Goal: Task Accomplishment & Management: Complete application form

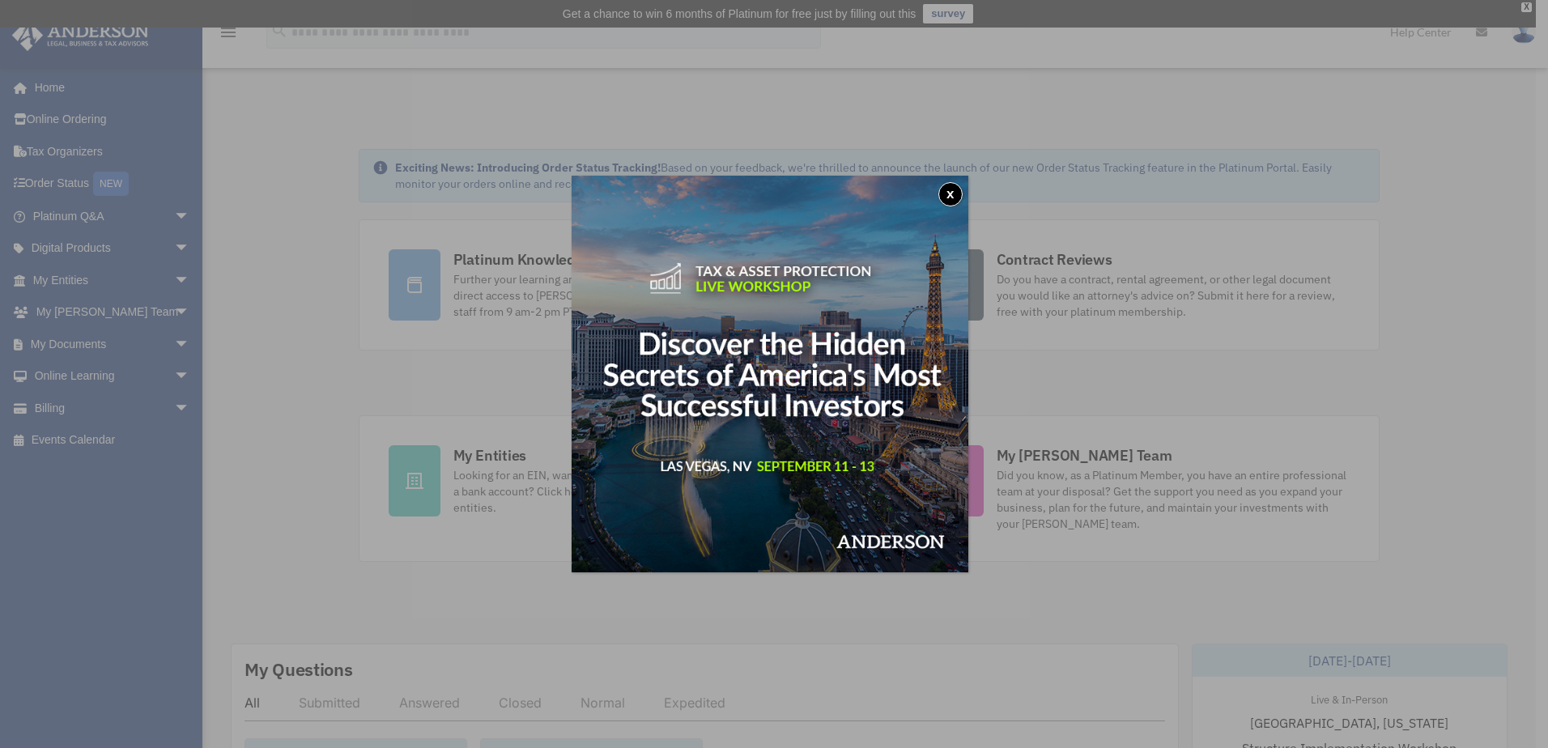
click at [949, 193] on button "x" at bounding box center [950, 194] width 24 height 24
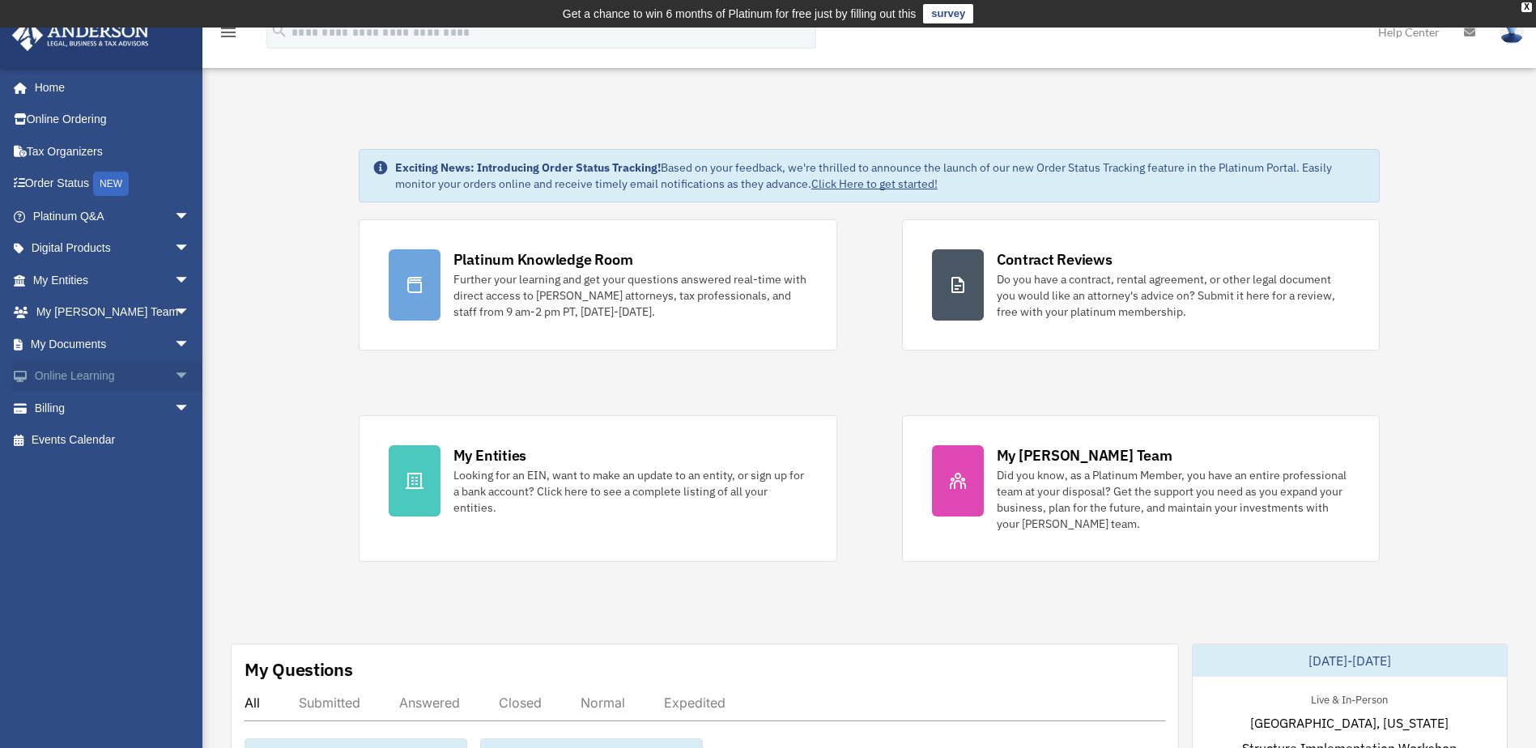
click at [102, 368] on link "Online Learning arrow_drop_down" at bounding box center [112, 376] width 203 height 32
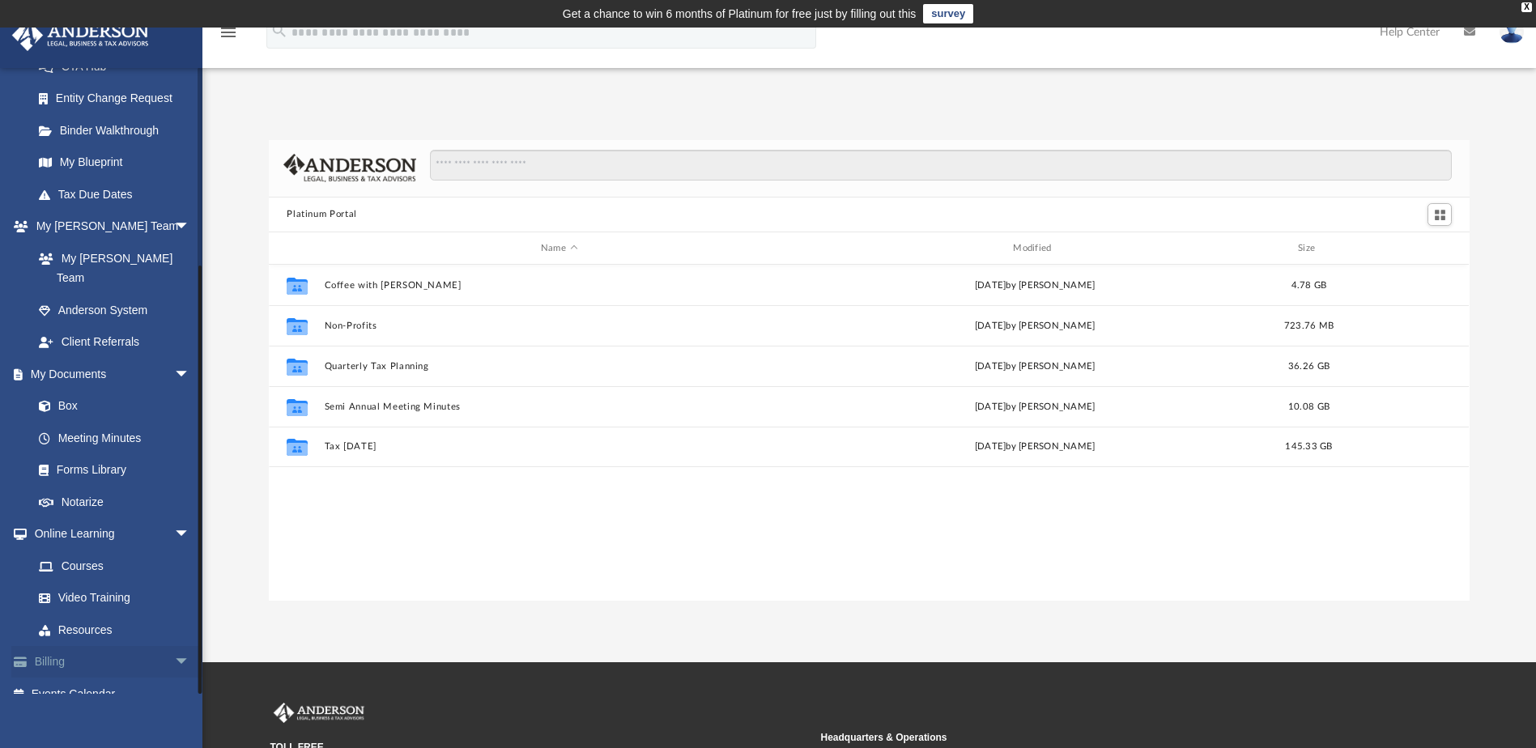
click at [53, 646] on link "Billing arrow_drop_down" at bounding box center [112, 662] width 203 height 32
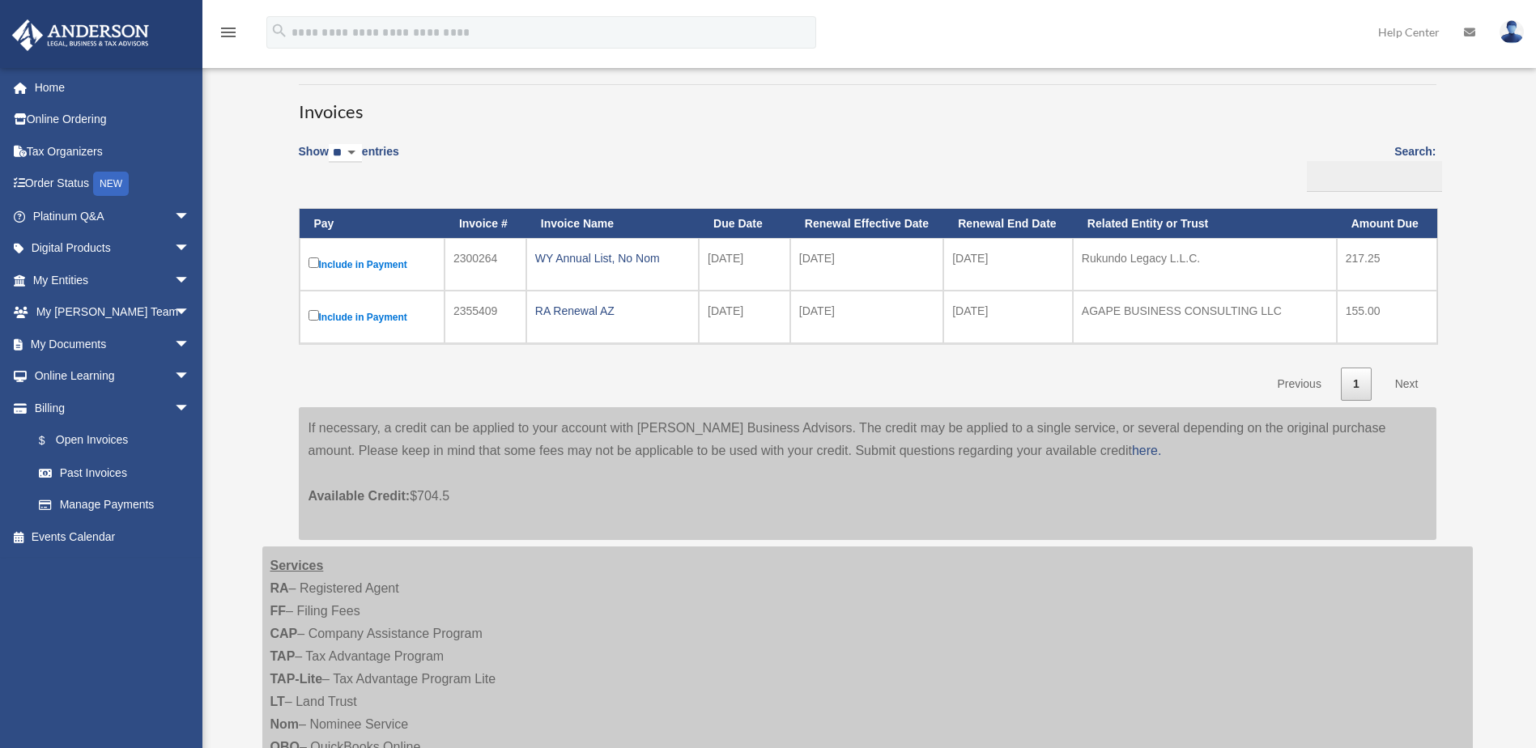
scroll to position [162, 0]
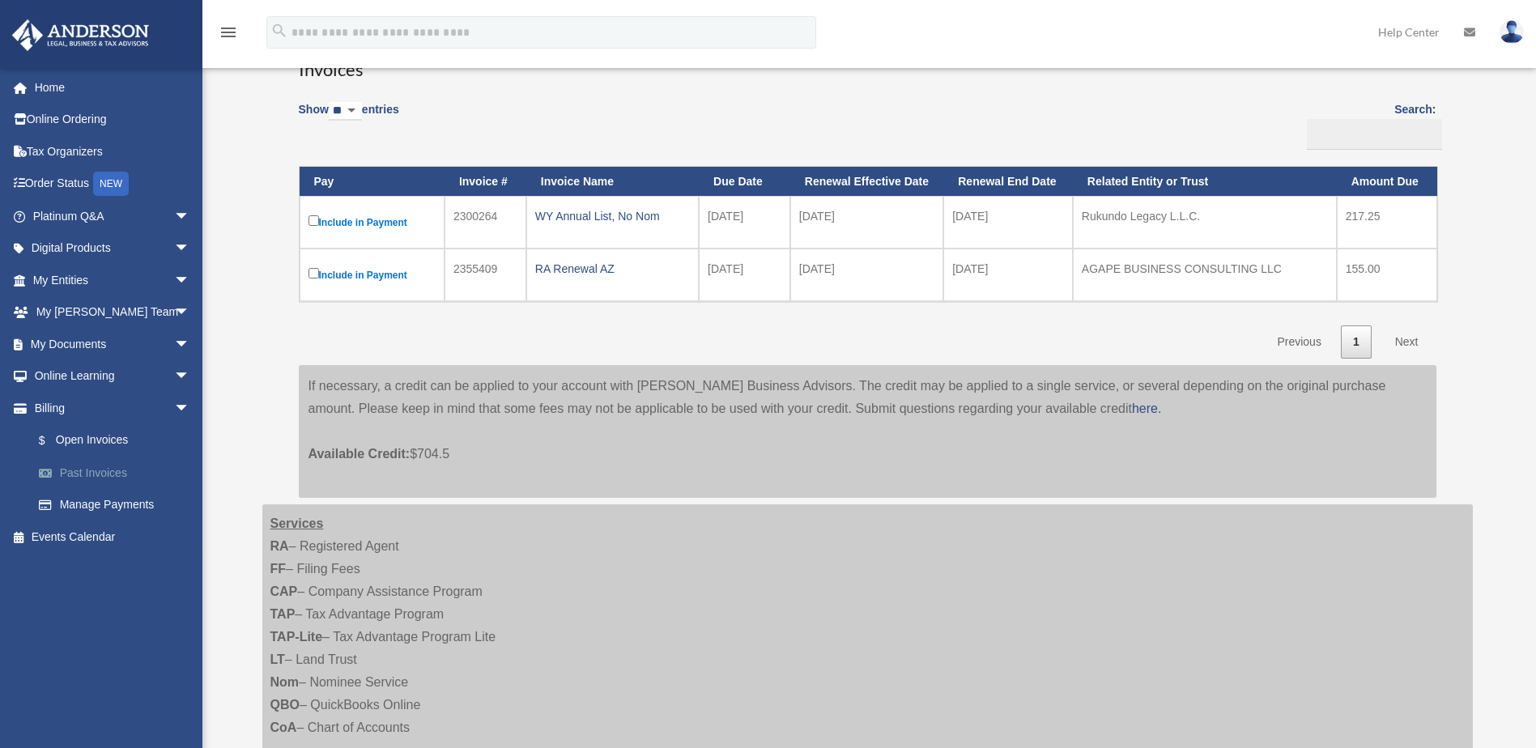
click at [101, 471] on link "Past Invoices" at bounding box center [119, 473] width 192 height 32
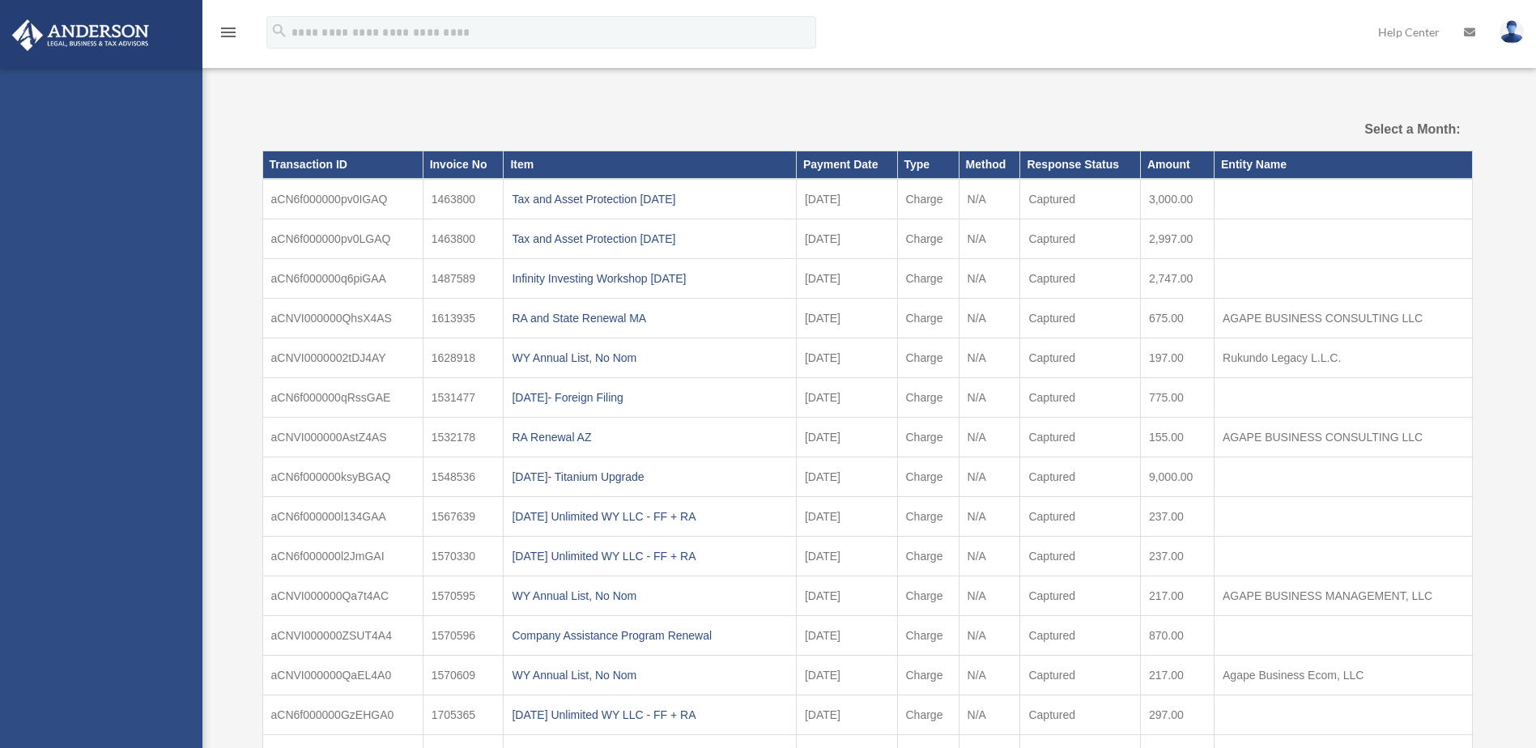
select select
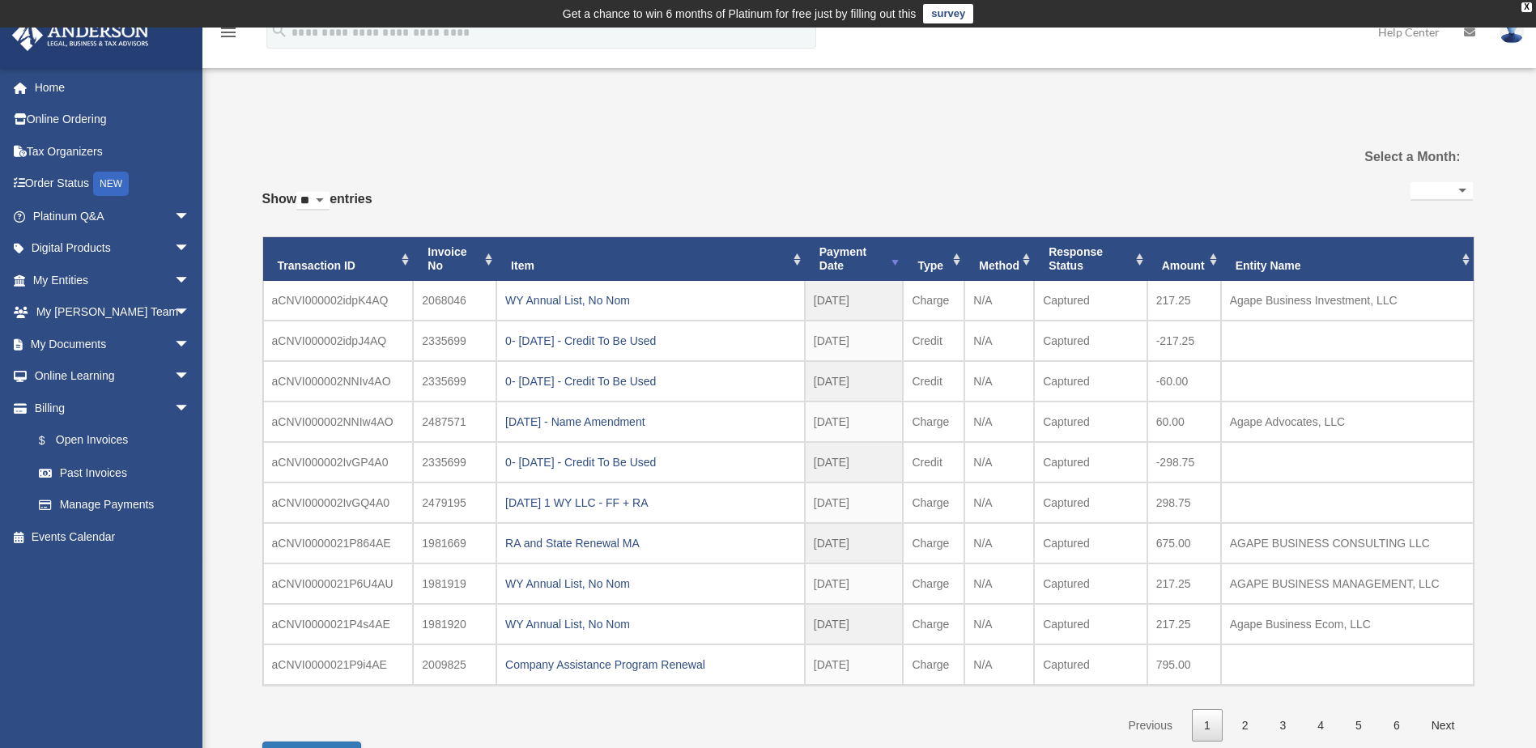
click at [327, 199] on select "** ** ** ***" at bounding box center [312, 201] width 33 height 19
select select "***"
click at [300, 192] on select "** ** ** ***" at bounding box center [312, 201] width 33 height 19
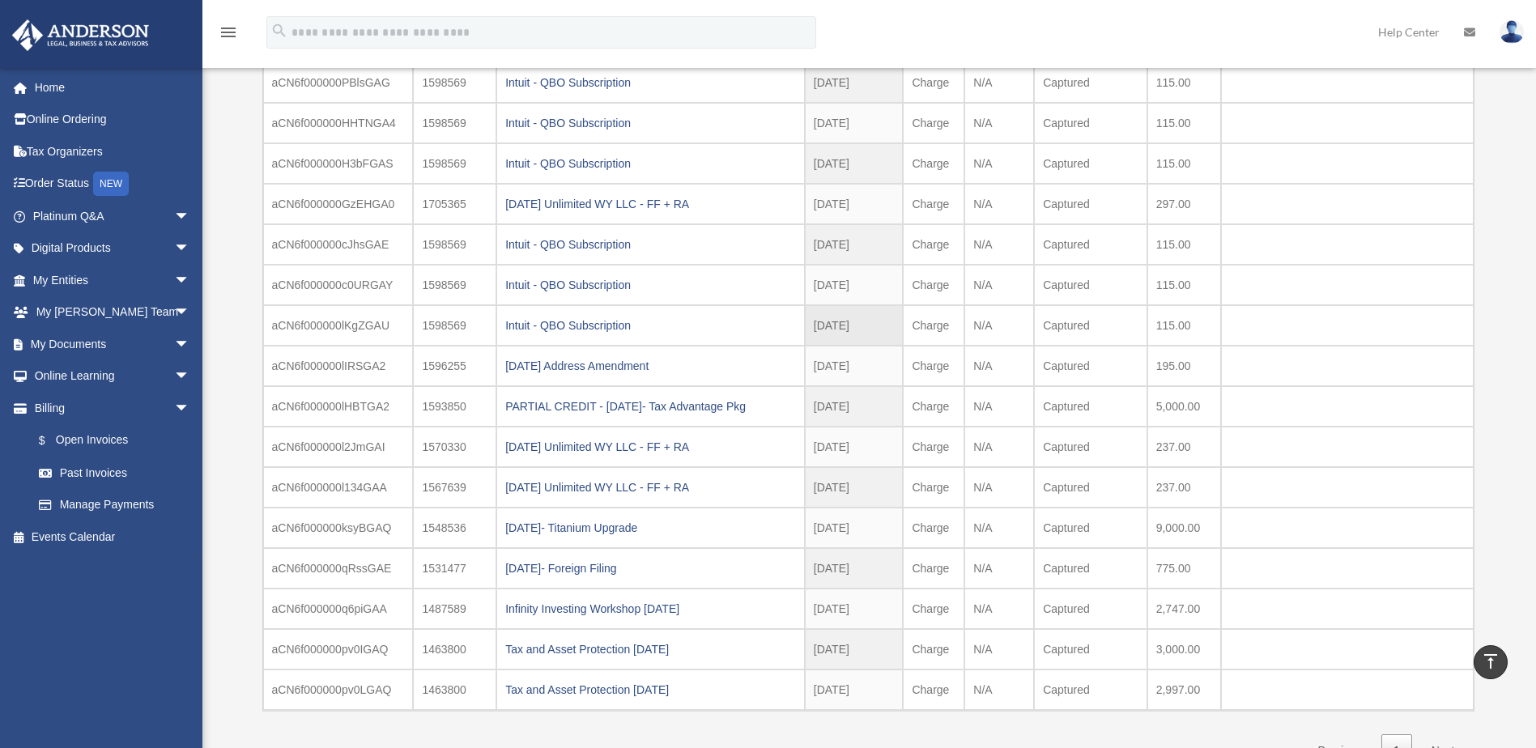
scroll to position [1781, 0]
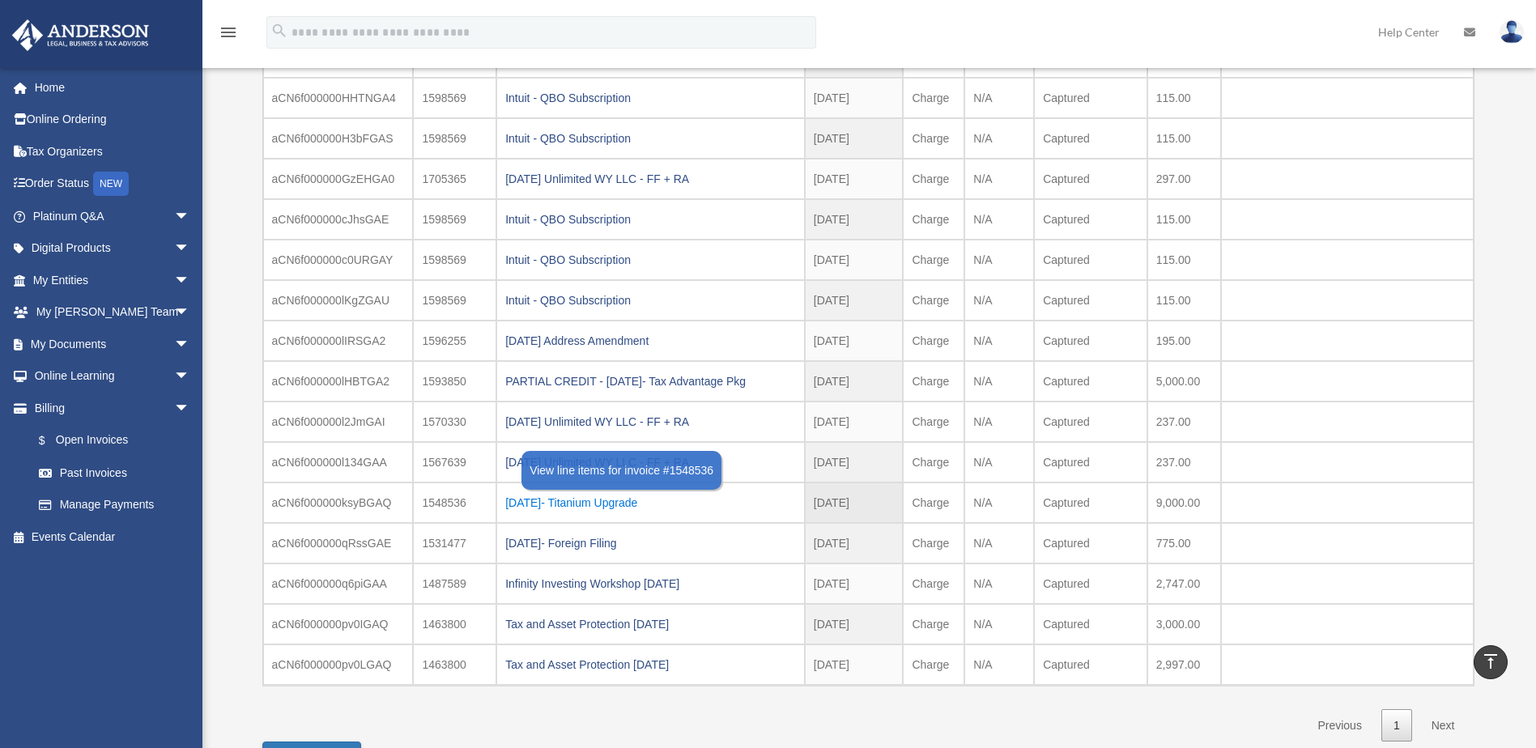
click at [613, 504] on div "2023.03.31- Titanium Upgrade" at bounding box center [650, 502] width 291 height 23
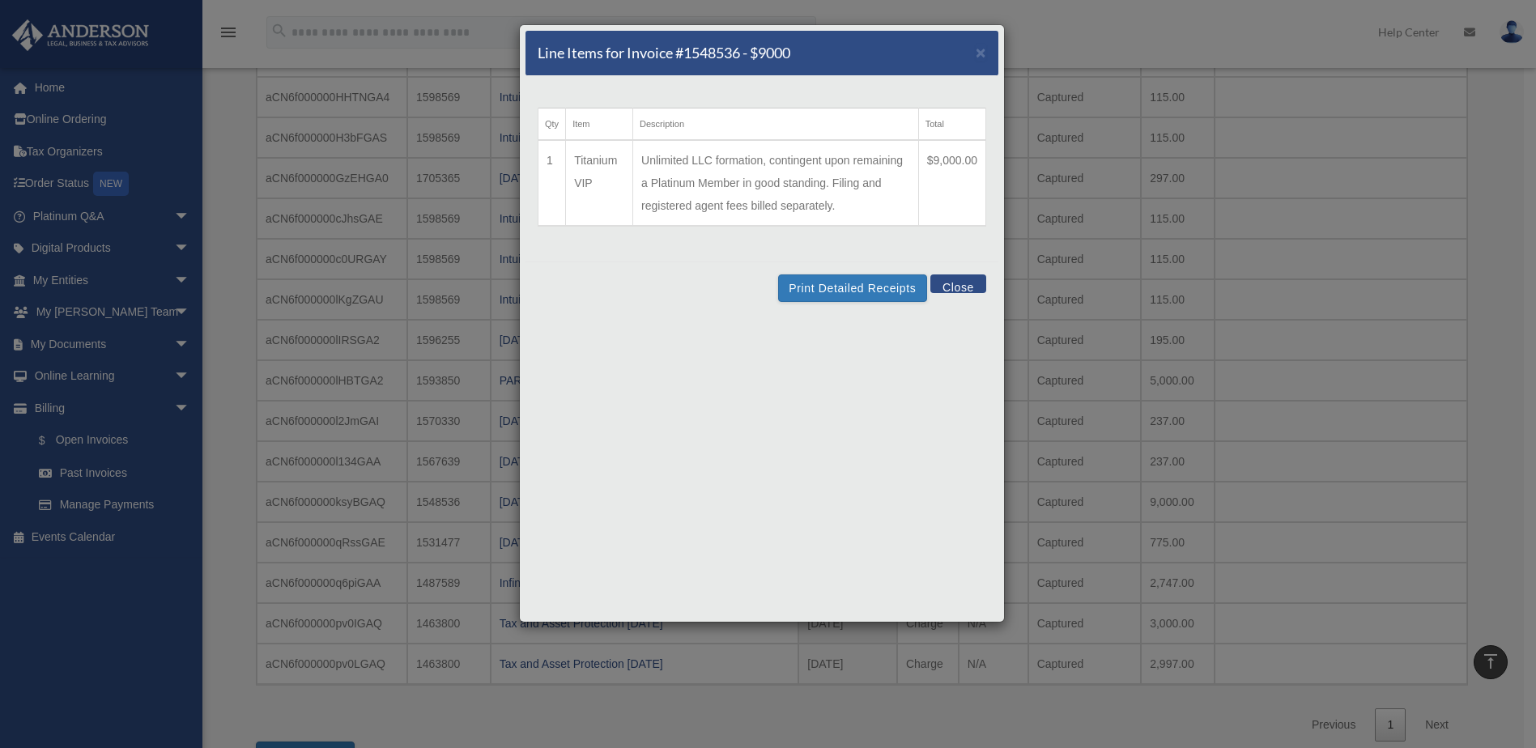
click at [945, 288] on button "Close" at bounding box center [958, 283] width 56 height 19
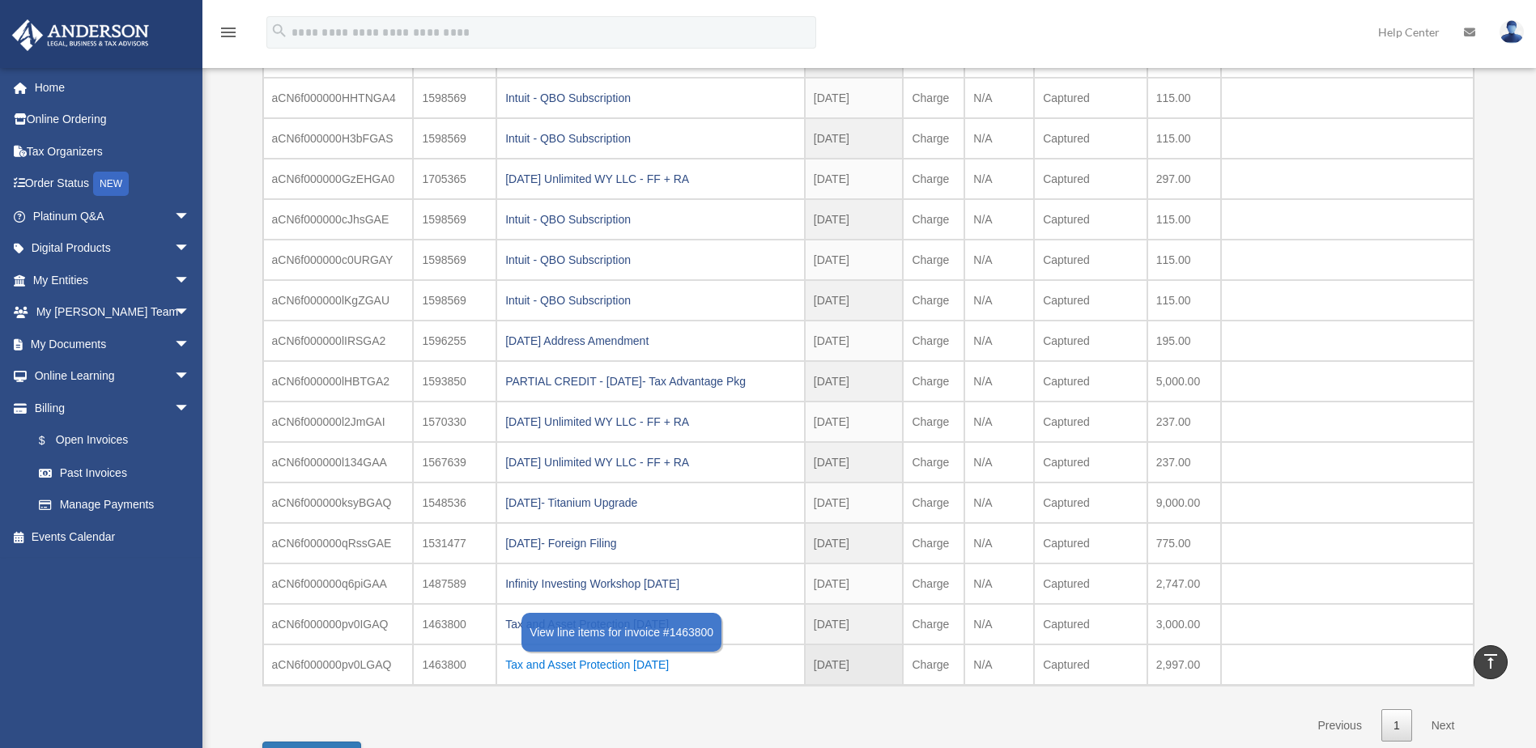
click at [638, 661] on div "Tax and Asset Protection 01.28.2023" at bounding box center [650, 664] width 291 height 23
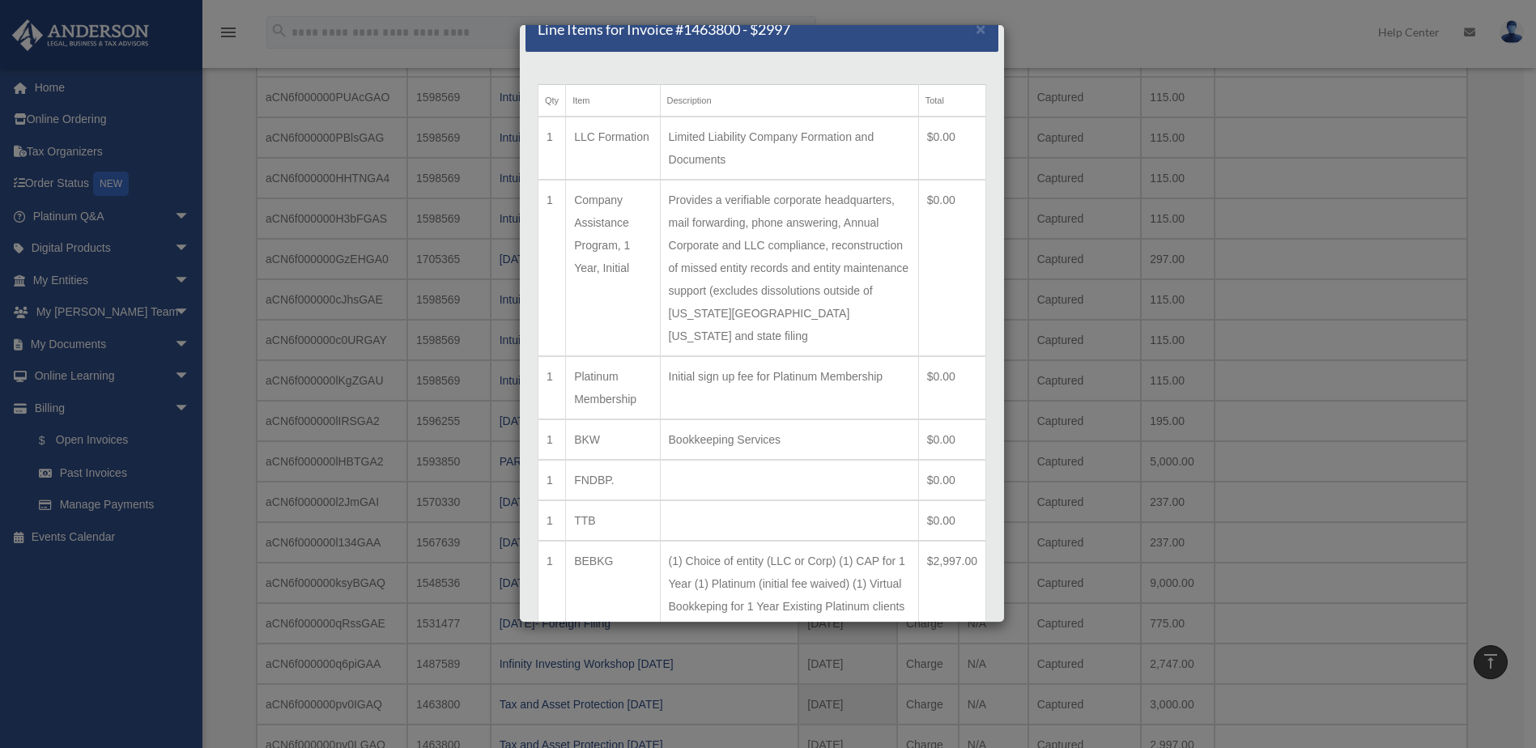
scroll to position [0, 0]
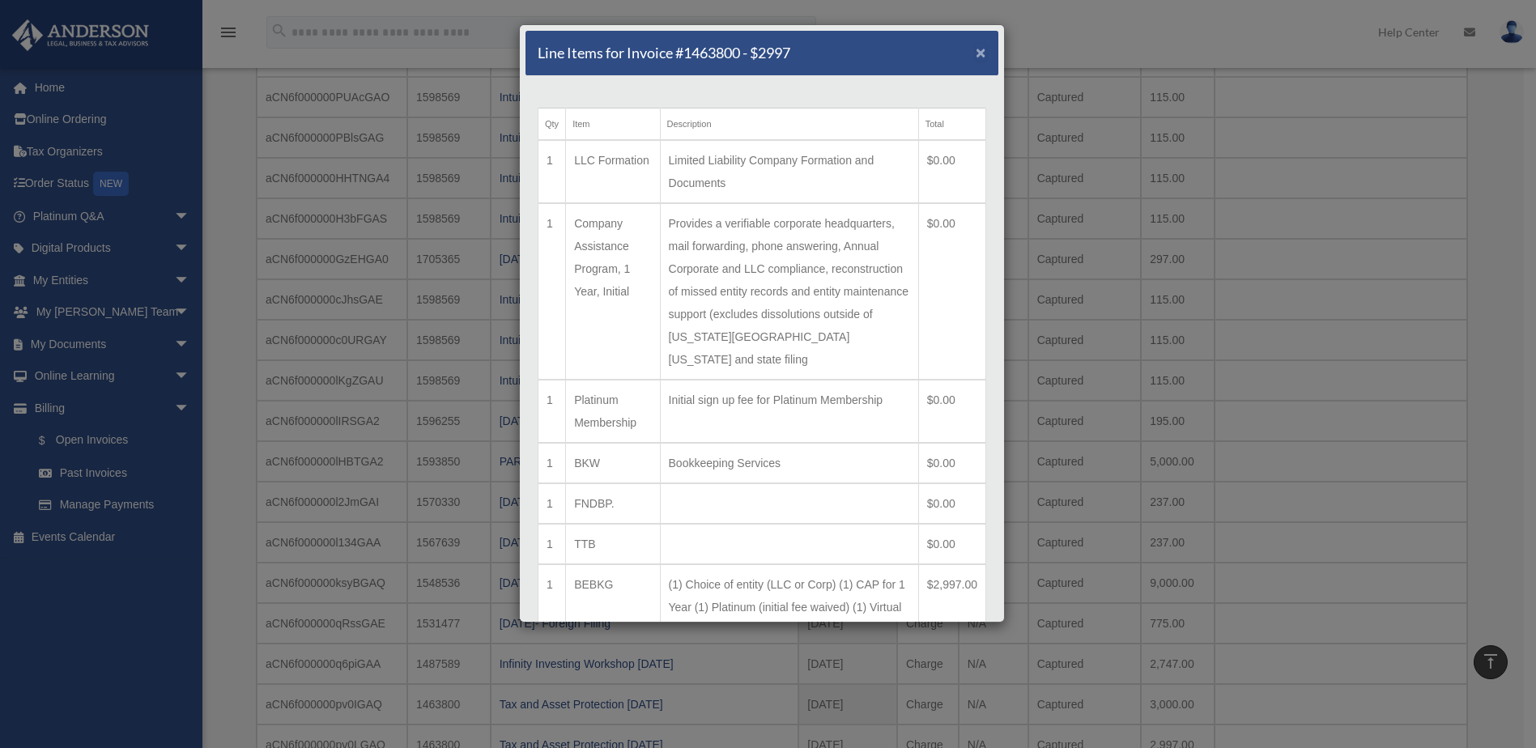
click at [976, 50] on span "×" at bounding box center [981, 52] width 11 height 19
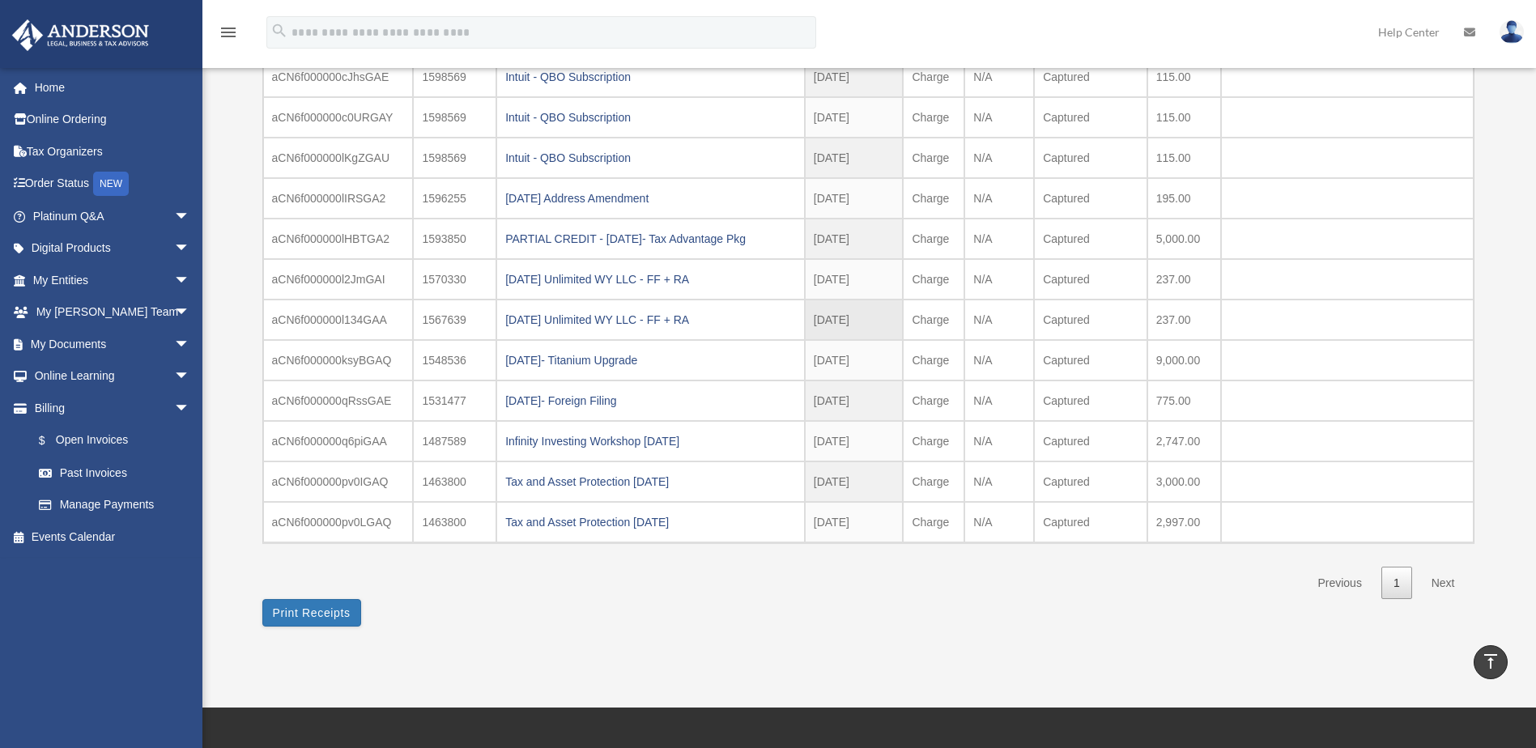
scroll to position [1943, 0]
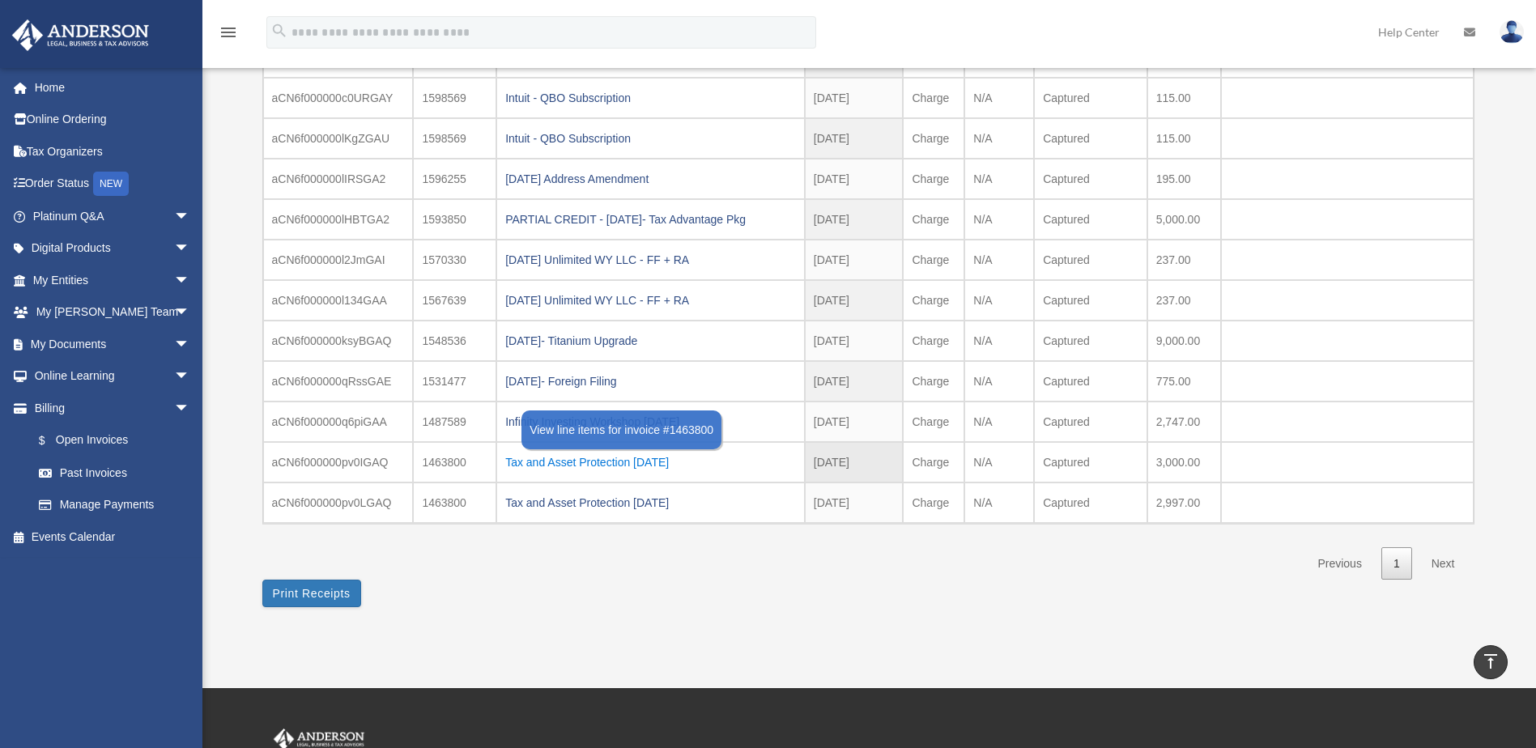
click at [596, 461] on div "Tax and Asset Protection 01.28.2023" at bounding box center [650, 462] width 291 height 23
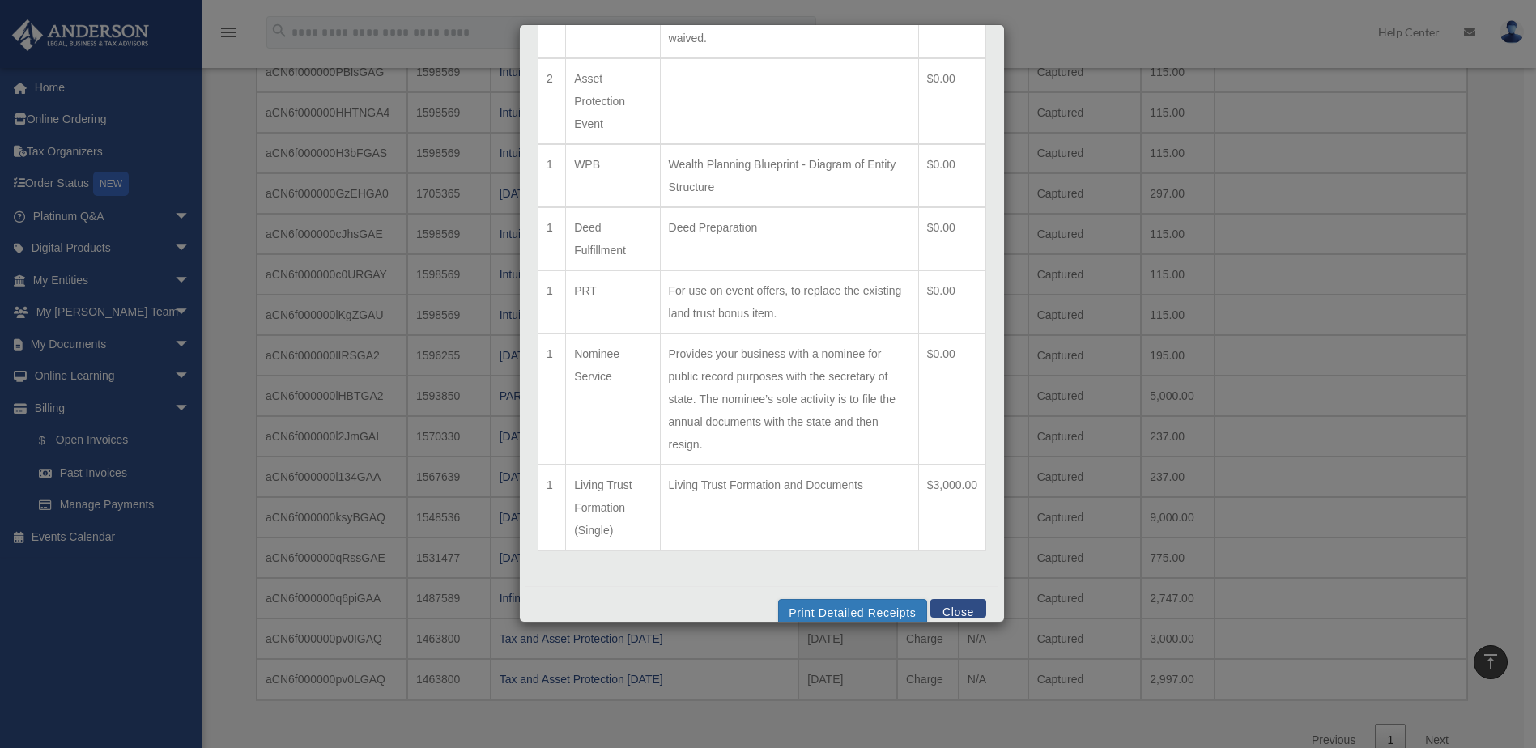
scroll to position [1781, 0]
click at [946, 599] on button "Close" at bounding box center [958, 608] width 56 height 19
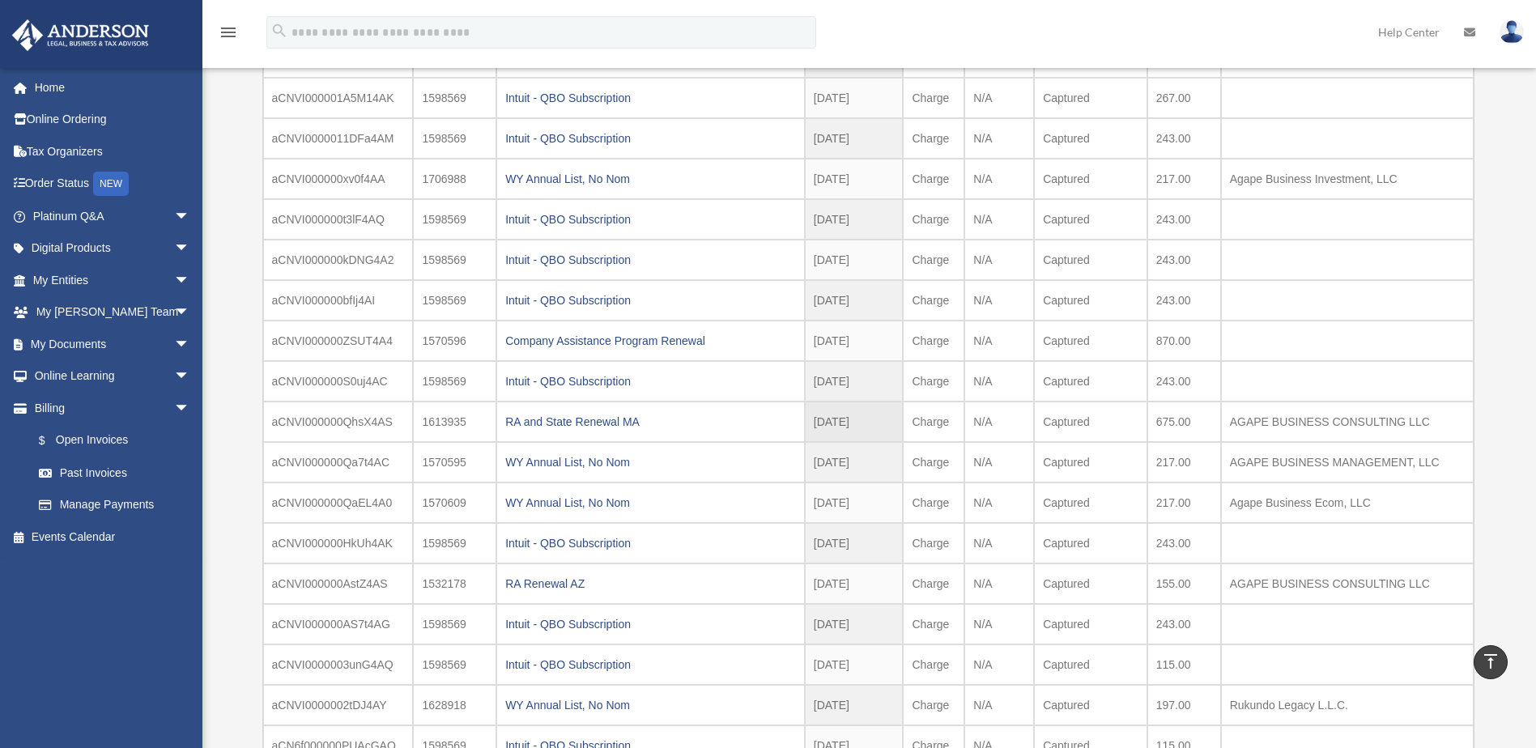
scroll to position [972, 0]
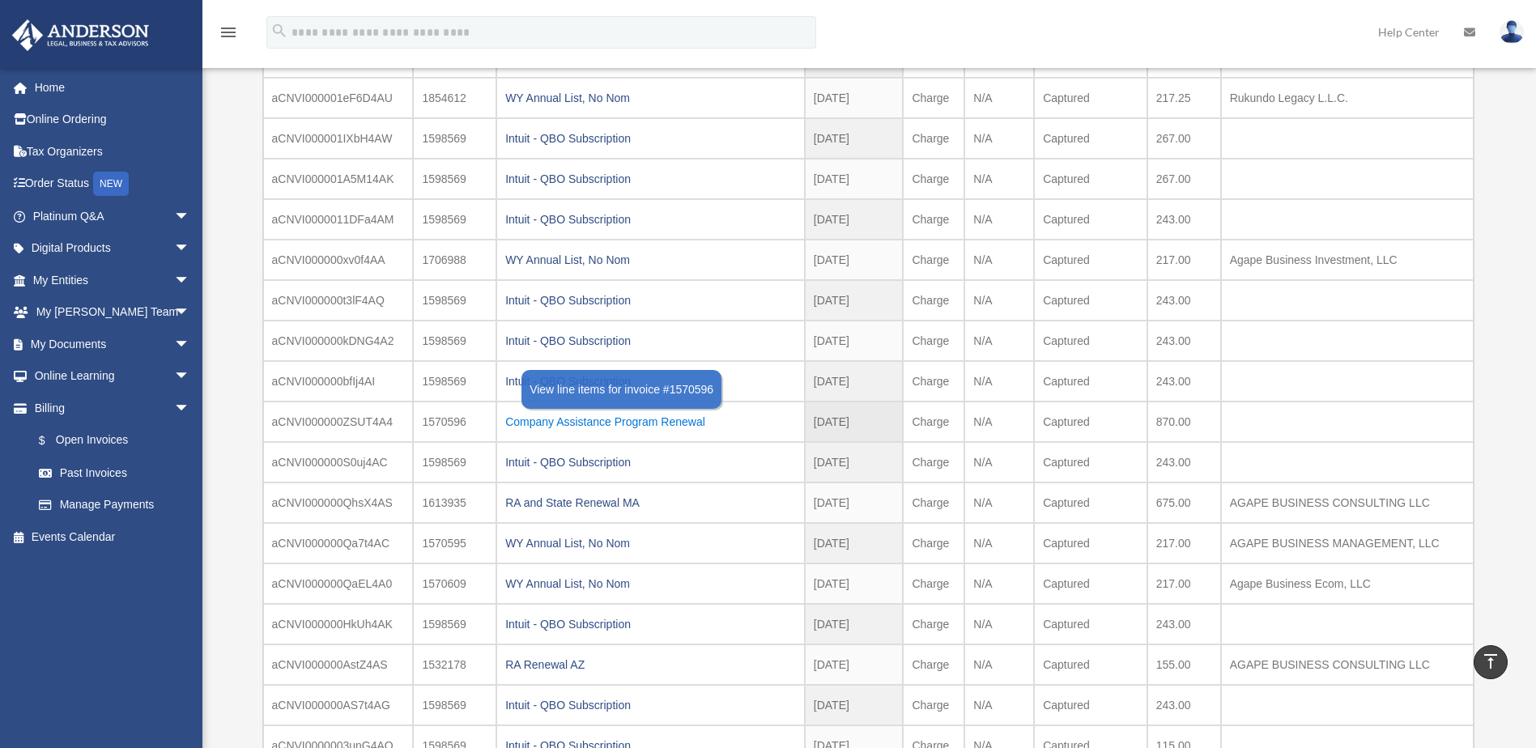
click at [652, 419] on div "Company Assistance Program Renewal" at bounding box center [650, 421] width 291 height 23
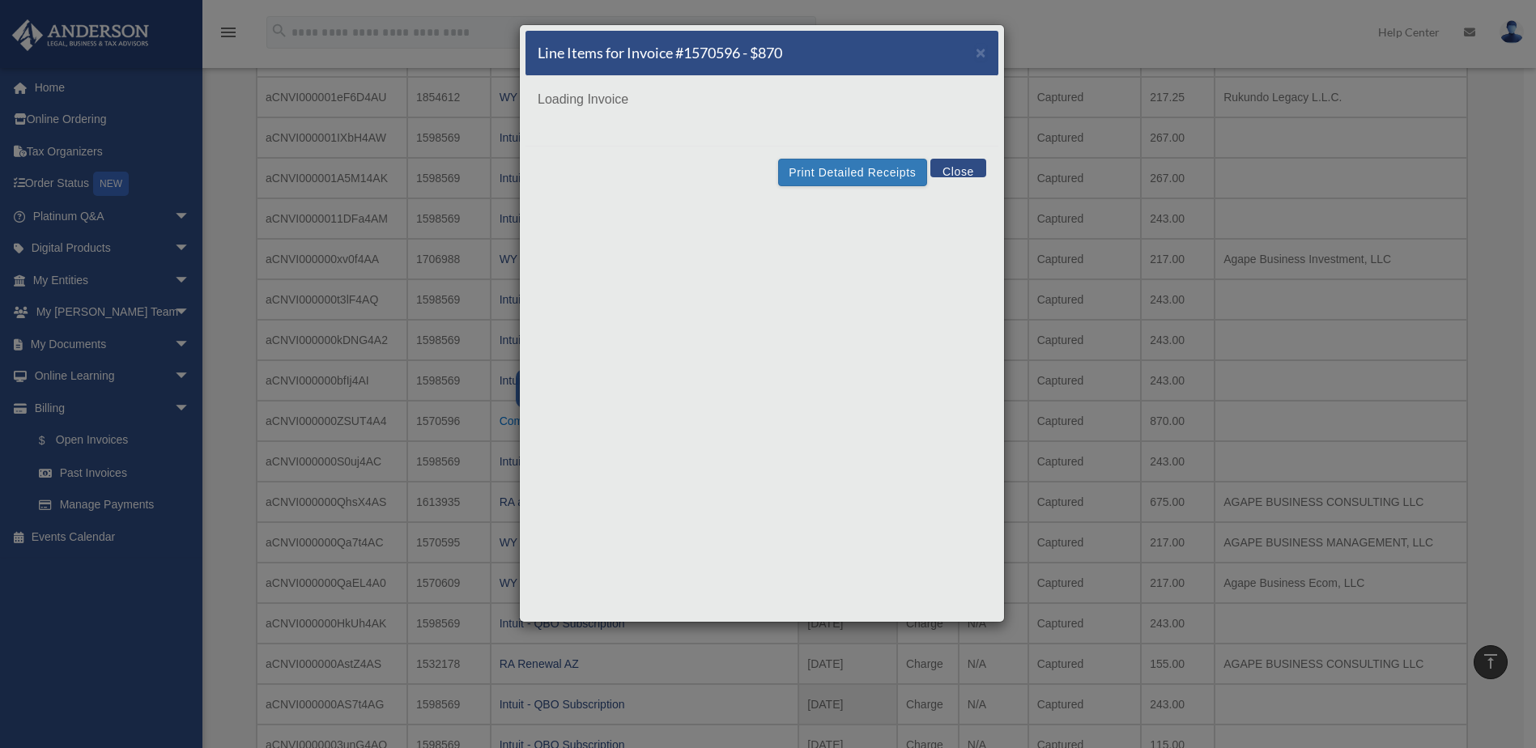
scroll to position [0, 0]
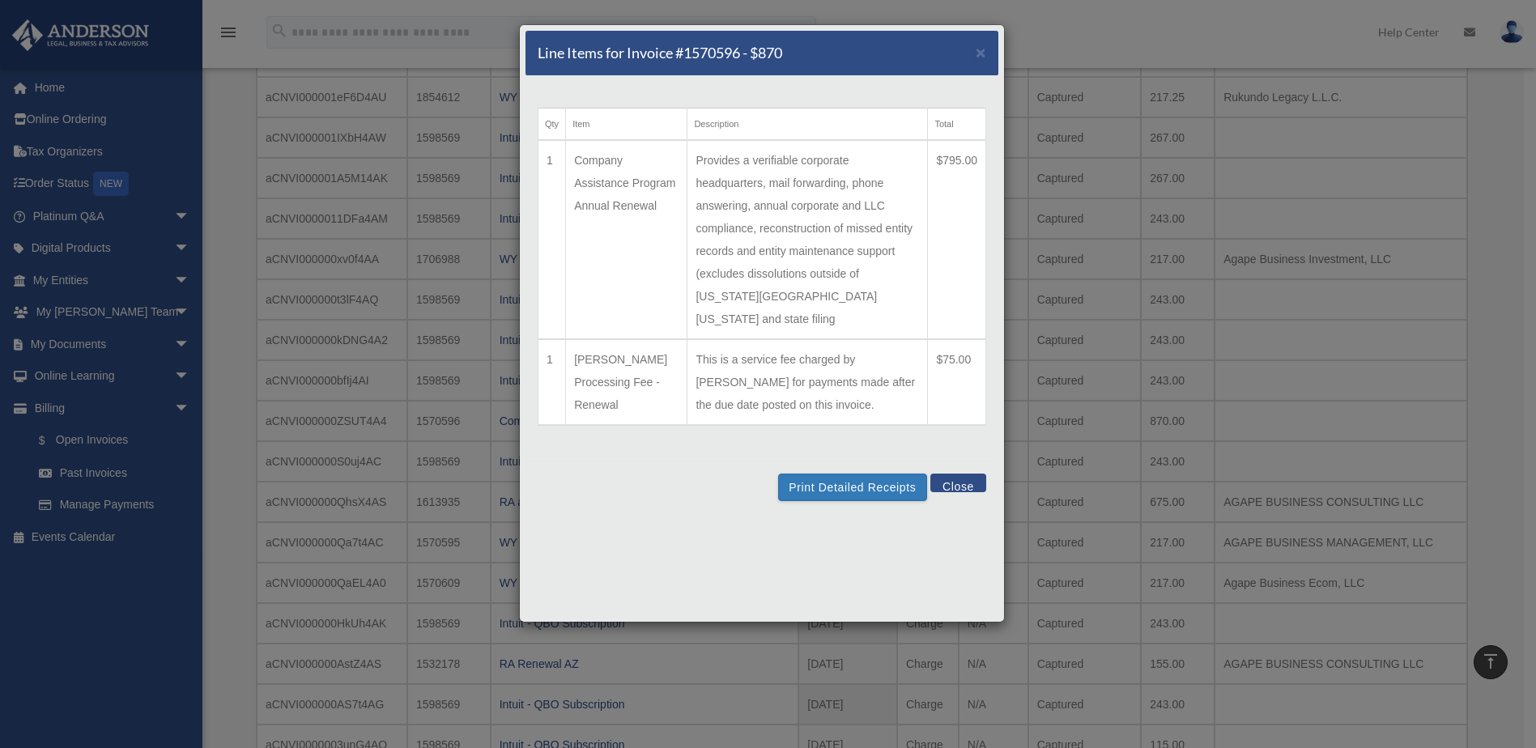
click at [951, 474] on button "Close" at bounding box center [958, 483] width 56 height 19
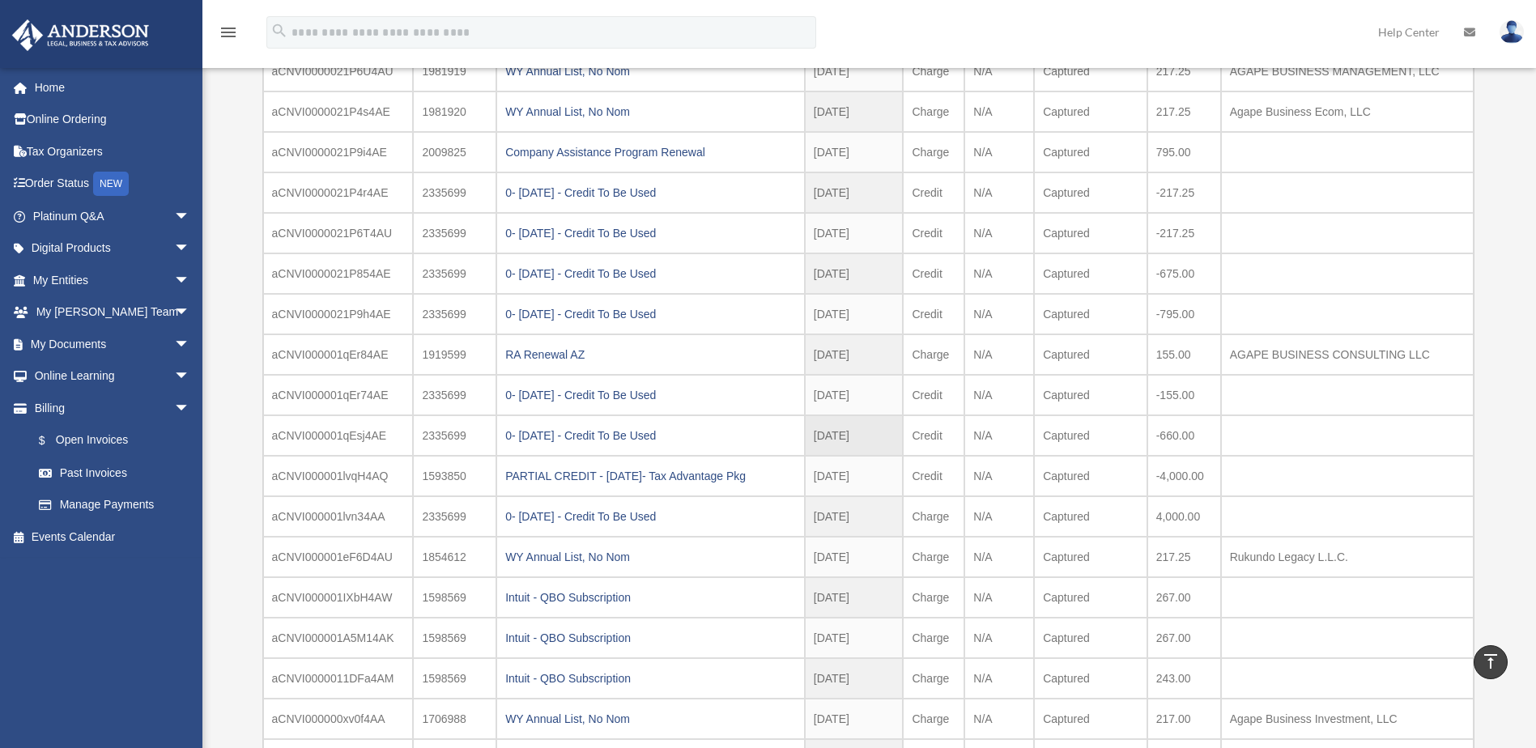
scroll to position [486, 0]
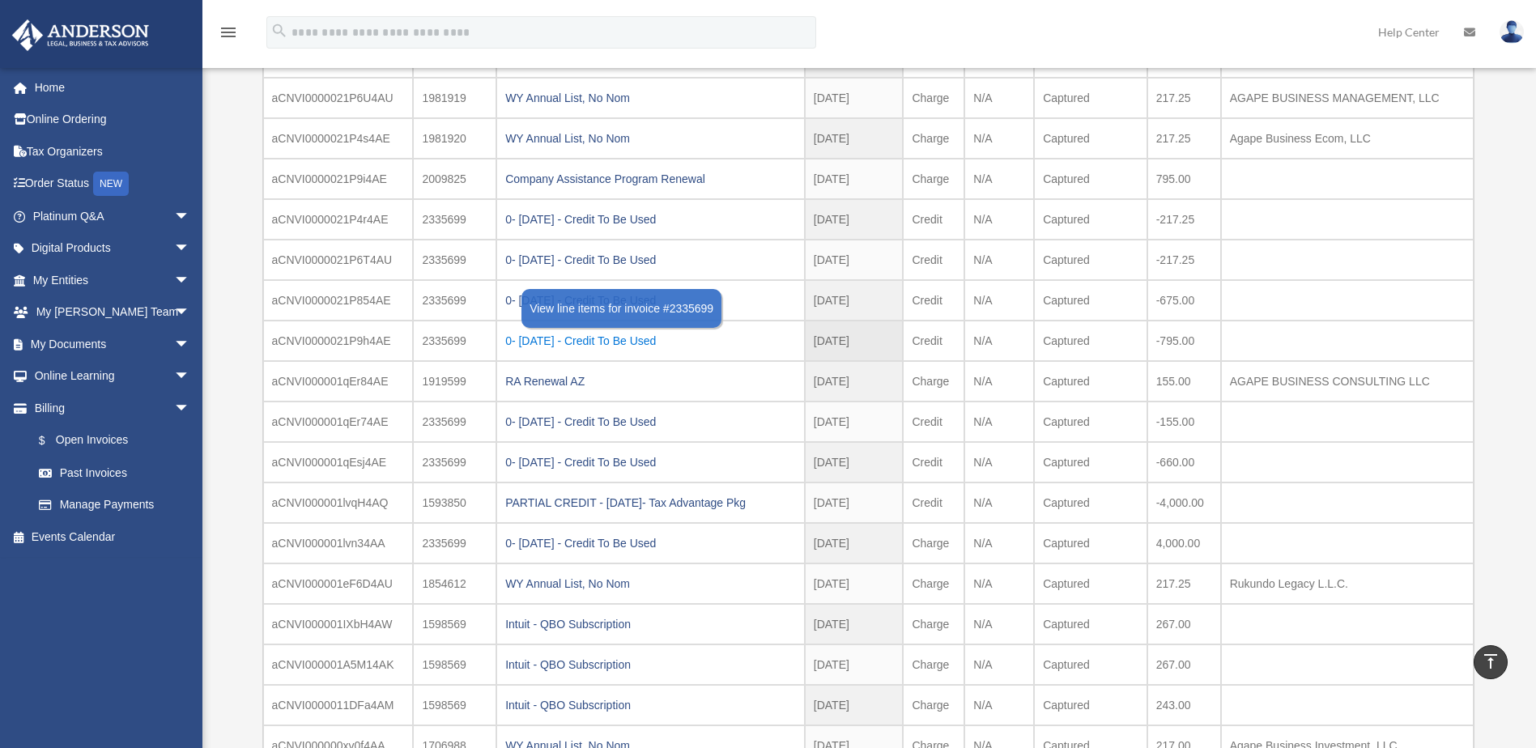
click at [643, 340] on div "0- 2025-01-03 - Credit To Be Used" at bounding box center [650, 341] width 291 height 23
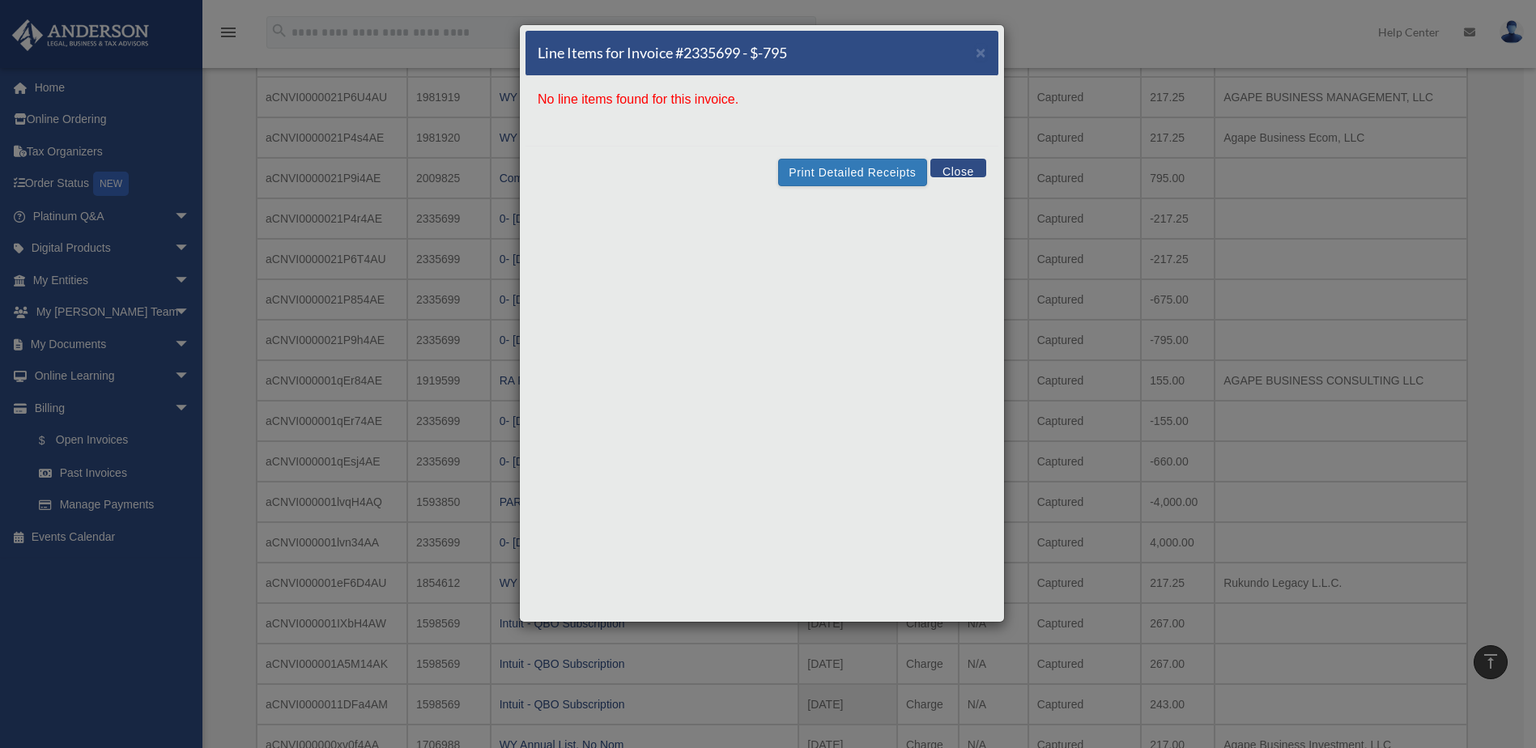
click at [993, 56] on div "Line Items for Invoice #2335699 - $-795 ×" at bounding box center [761, 53] width 473 height 45
click at [980, 53] on span "×" at bounding box center [981, 52] width 11 height 19
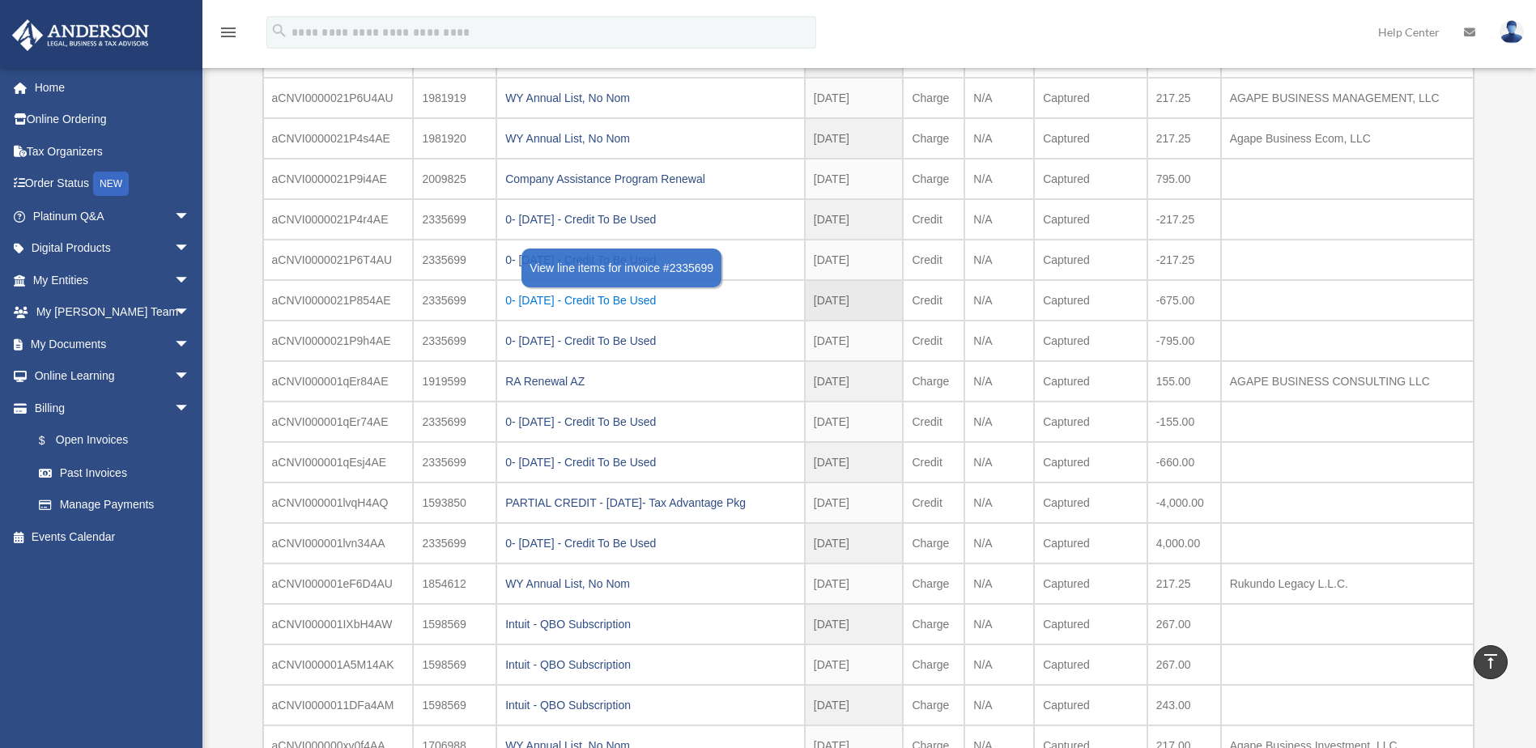
click at [580, 296] on div "0- 2025-01-03 - Credit To Be Used" at bounding box center [650, 300] width 291 height 23
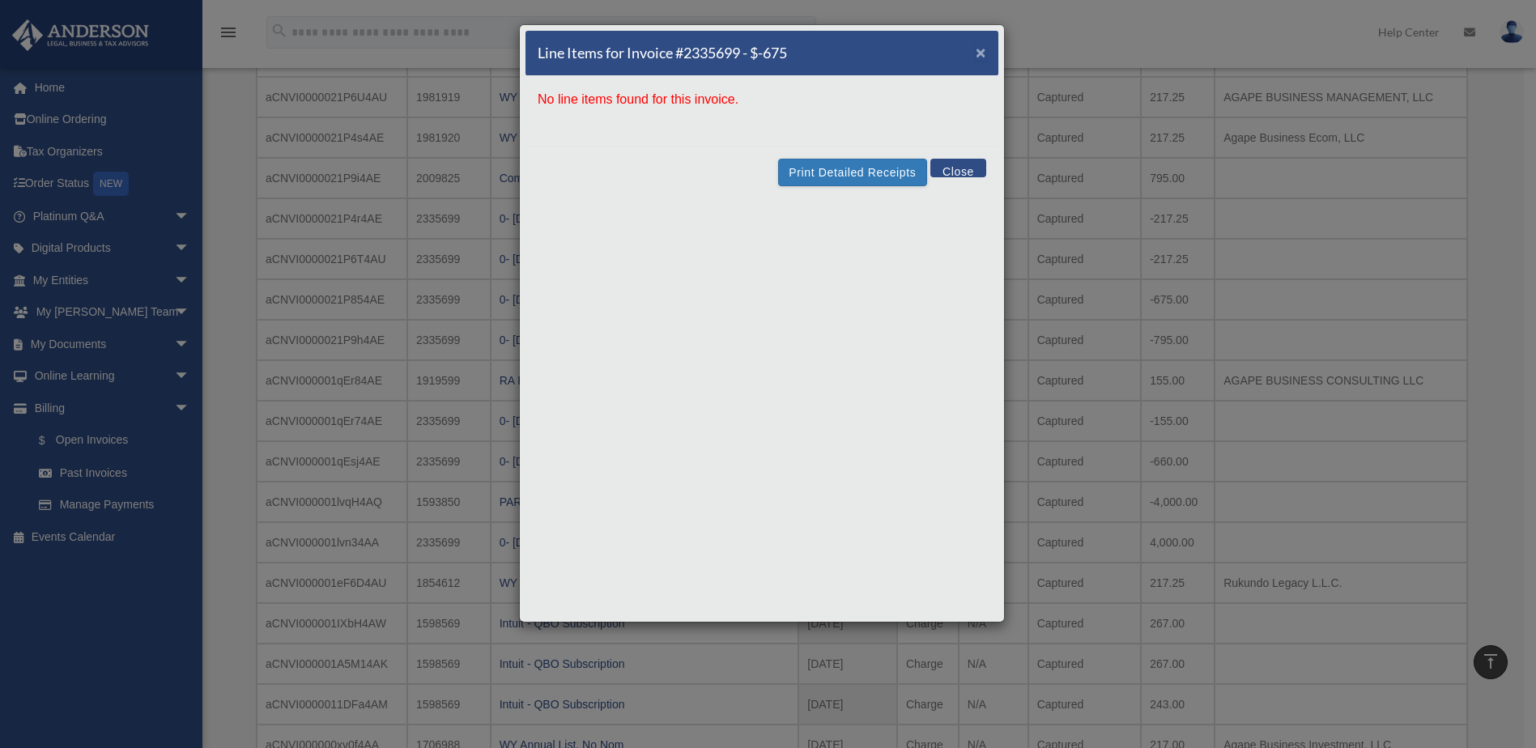
click at [980, 50] on span "×" at bounding box center [981, 52] width 11 height 19
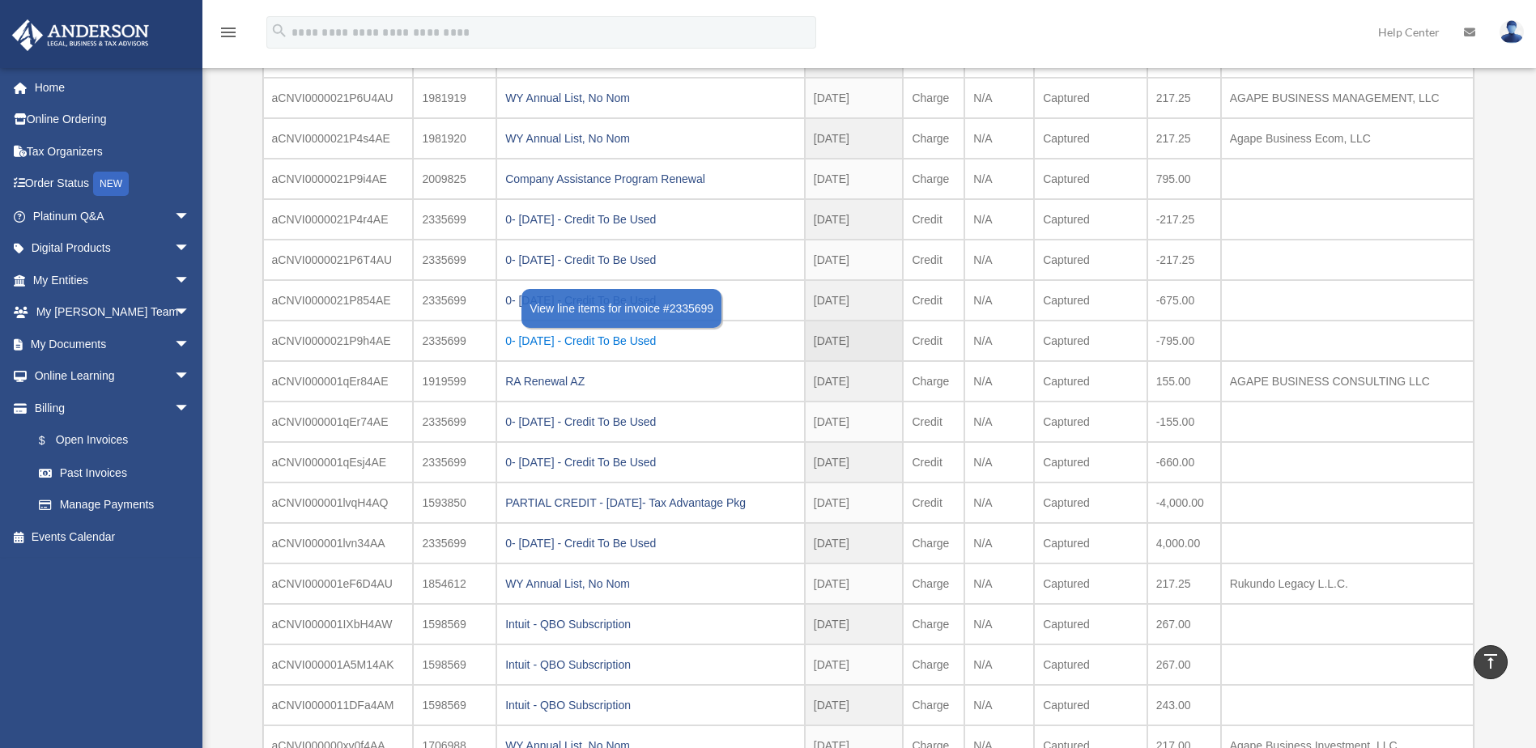
click at [580, 339] on div "0- 2025-01-03 - Credit To Be Used" at bounding box center [650, 341] width 291 height 23
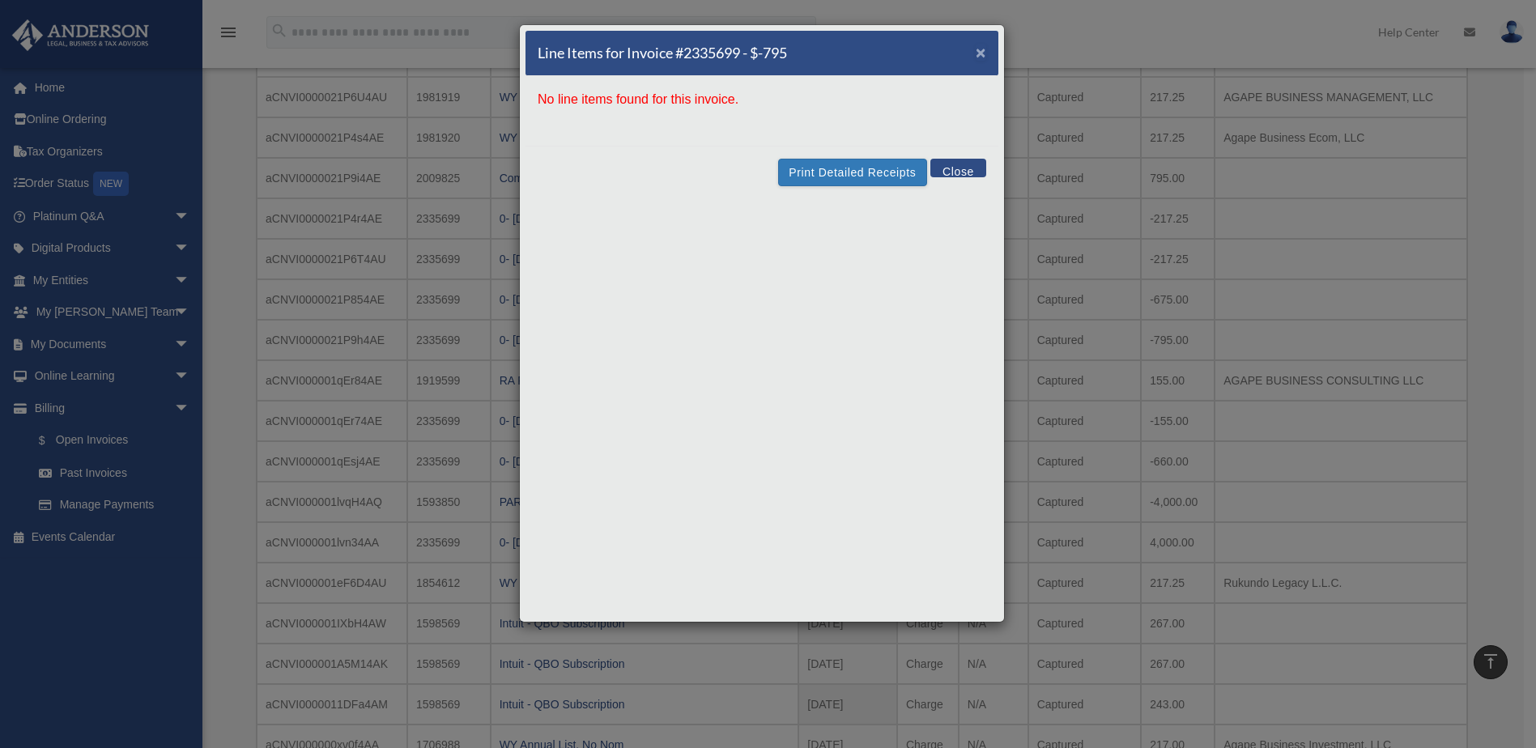
drag, startPoint x: 980, startPoint y: 50, endPoint x: 955, endPoint y: 67, distance: 30.3
click at [980, 50] on span "×" at bounding box center [981, 52] width 11 height 19
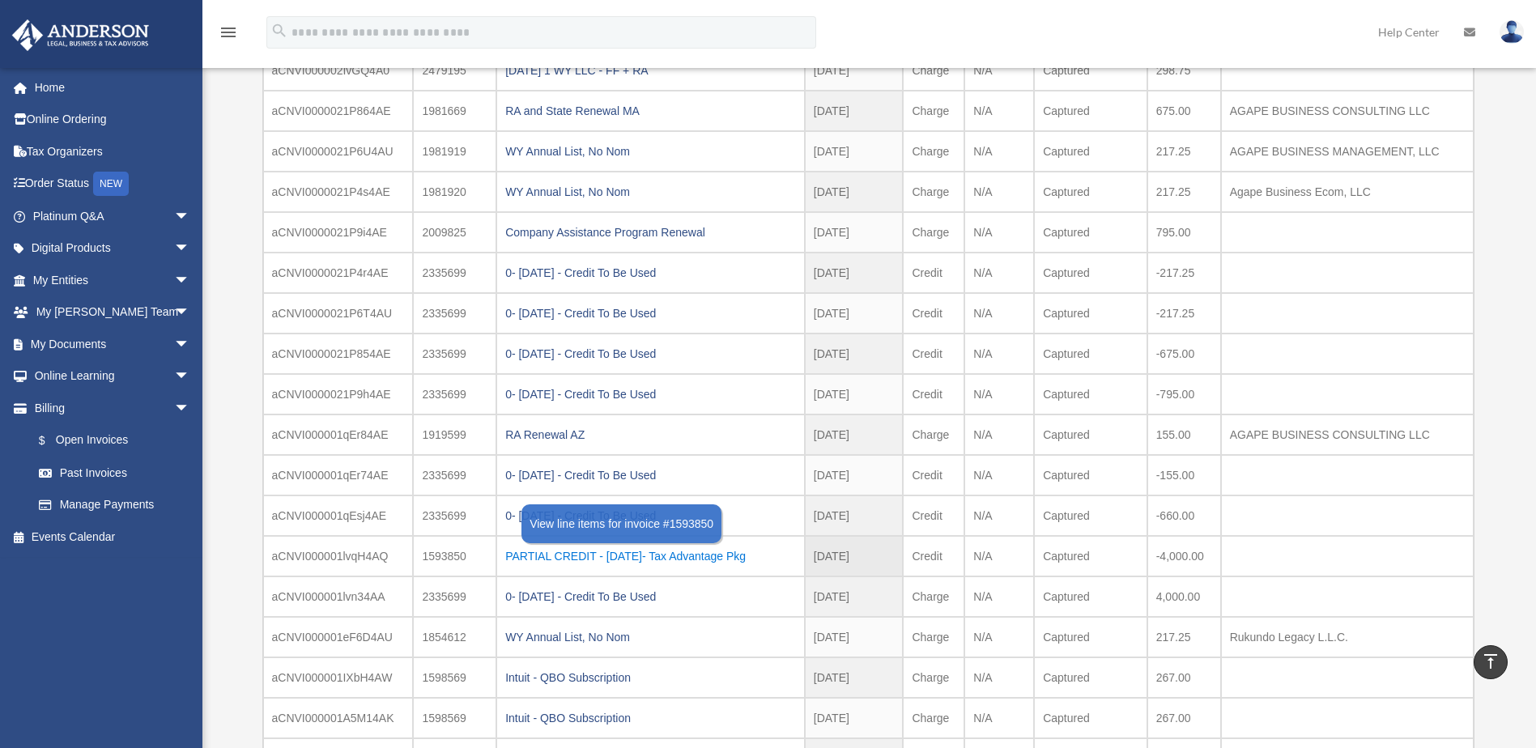
scroll to position [405, 0]
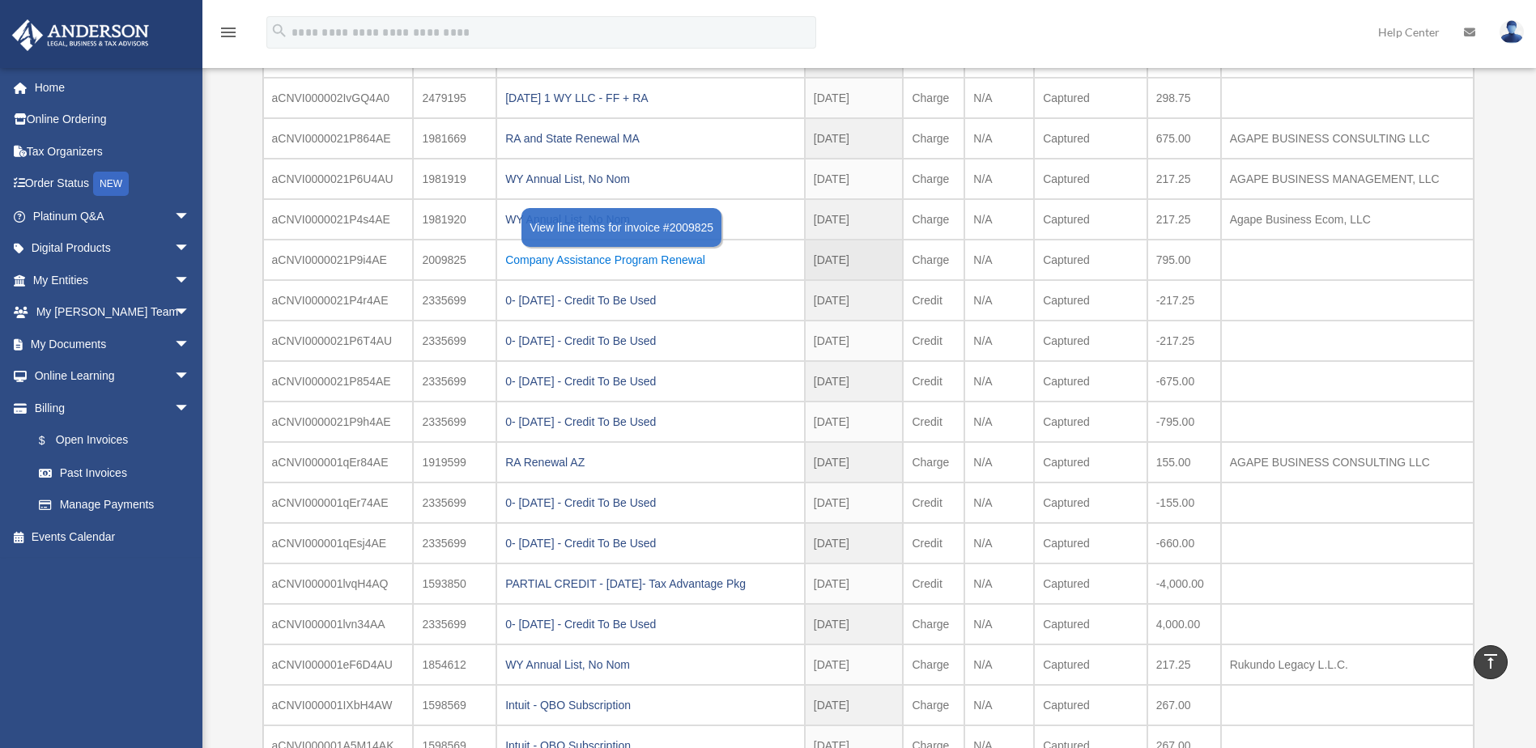
click at [589, 251] on div "Company Assistance Program Renewal" at bounding box center [650, 260] width 291 height 23
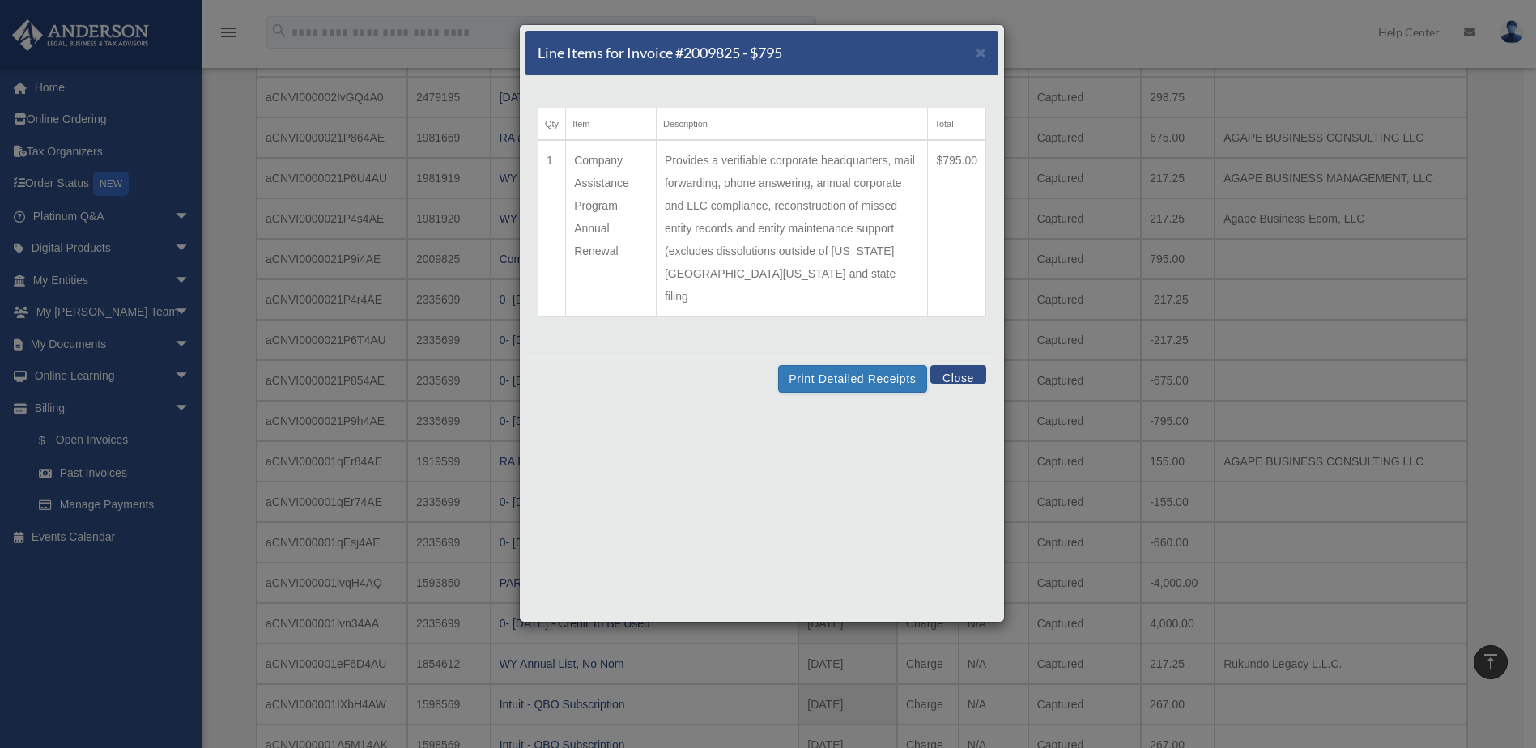
click at [972, 365] on button "Close" at bounding box center [958, 374] width 56 height 19
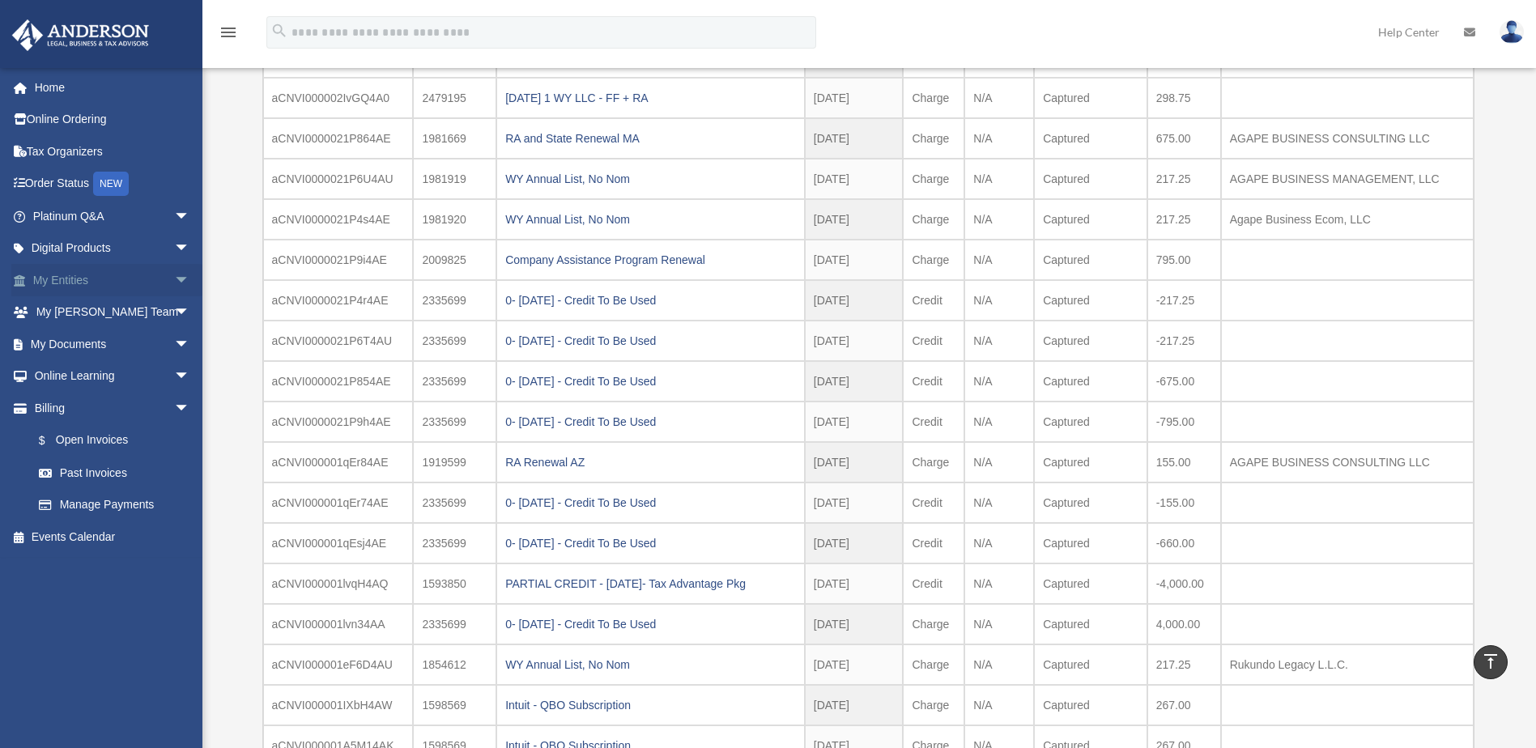
click at [69, 279] on link "My Entities arrow_drop_down" at bounding box center [112, 280] width 203 height 32
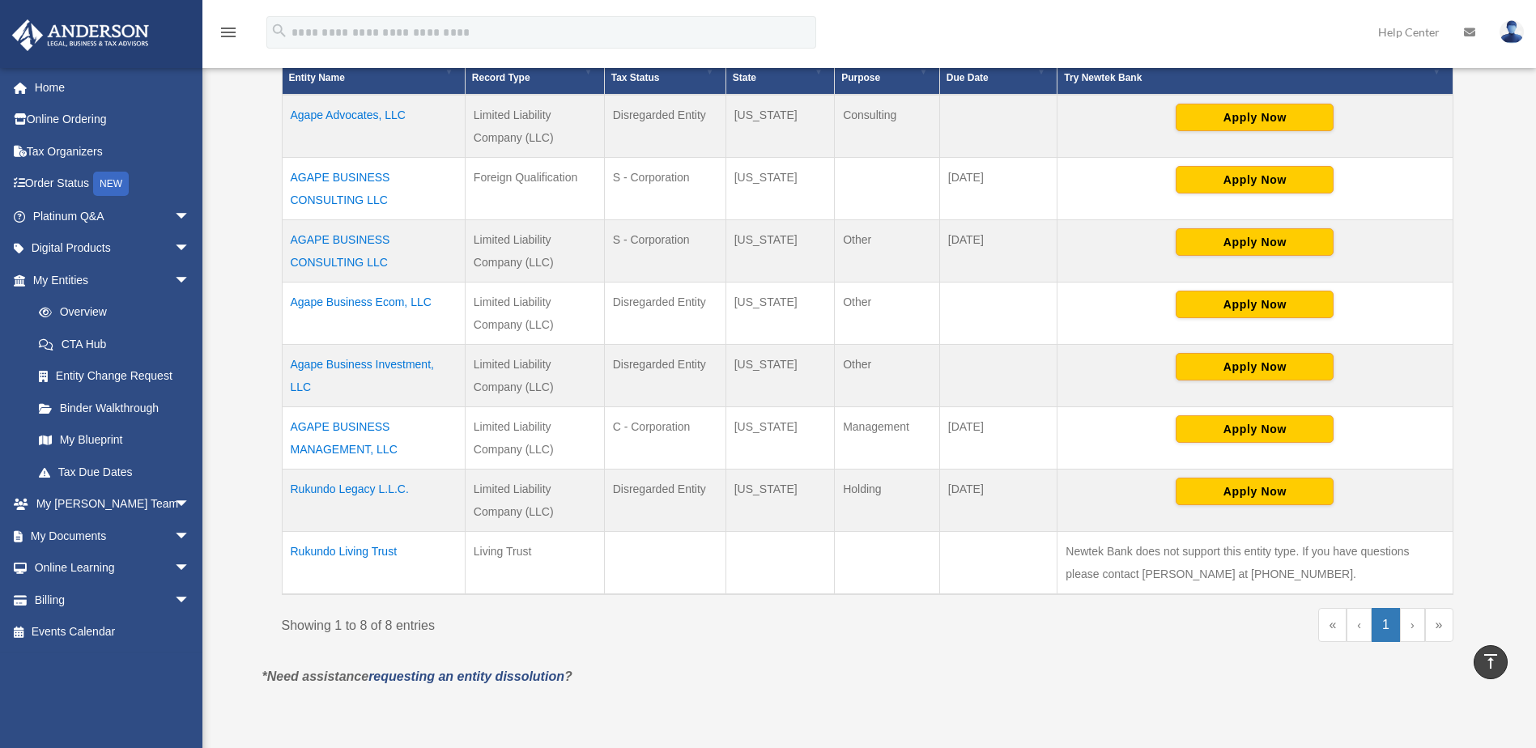
scroll to position [324, 0]
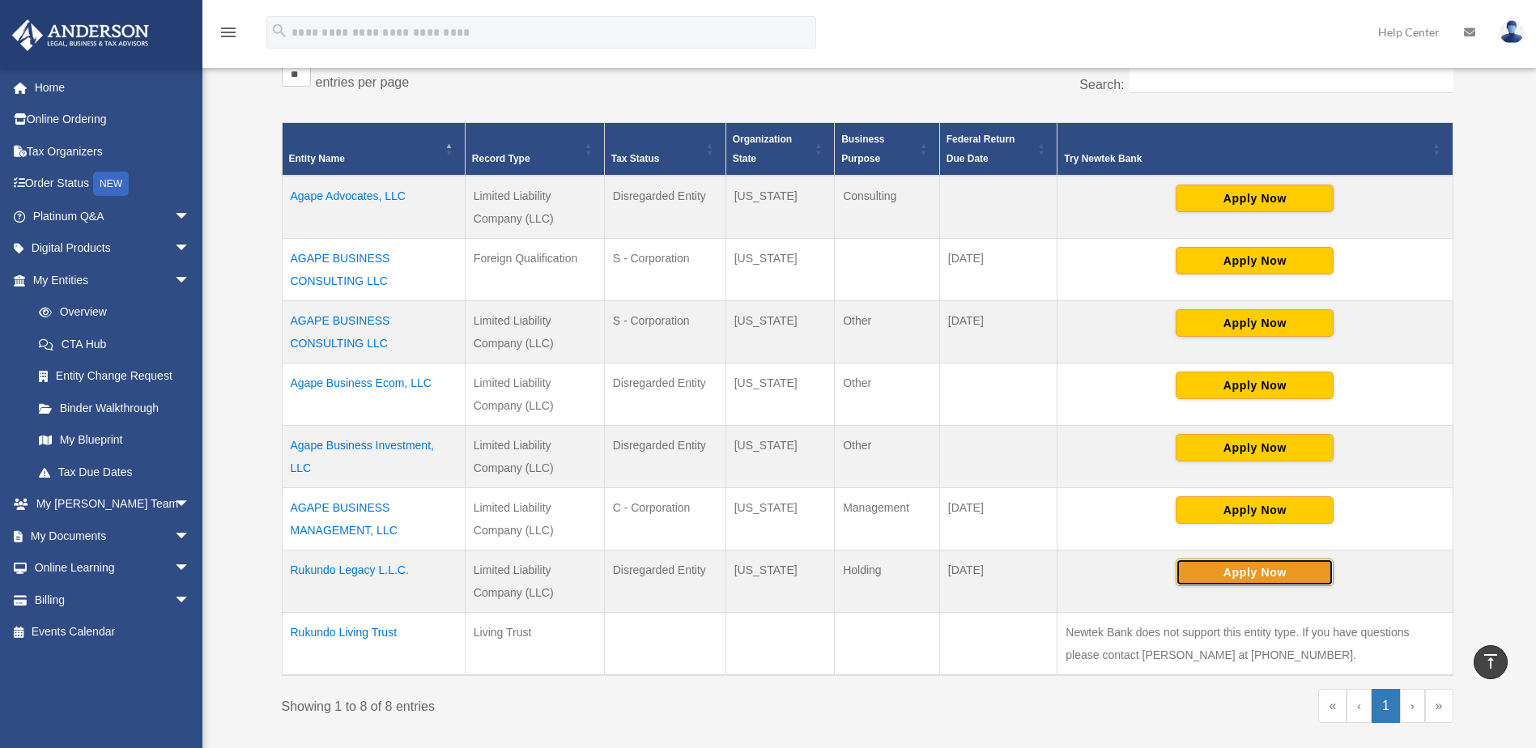
click at [1263, 571] on button "Apply Now" at bounding box center [1255, 573] width 158 height 28
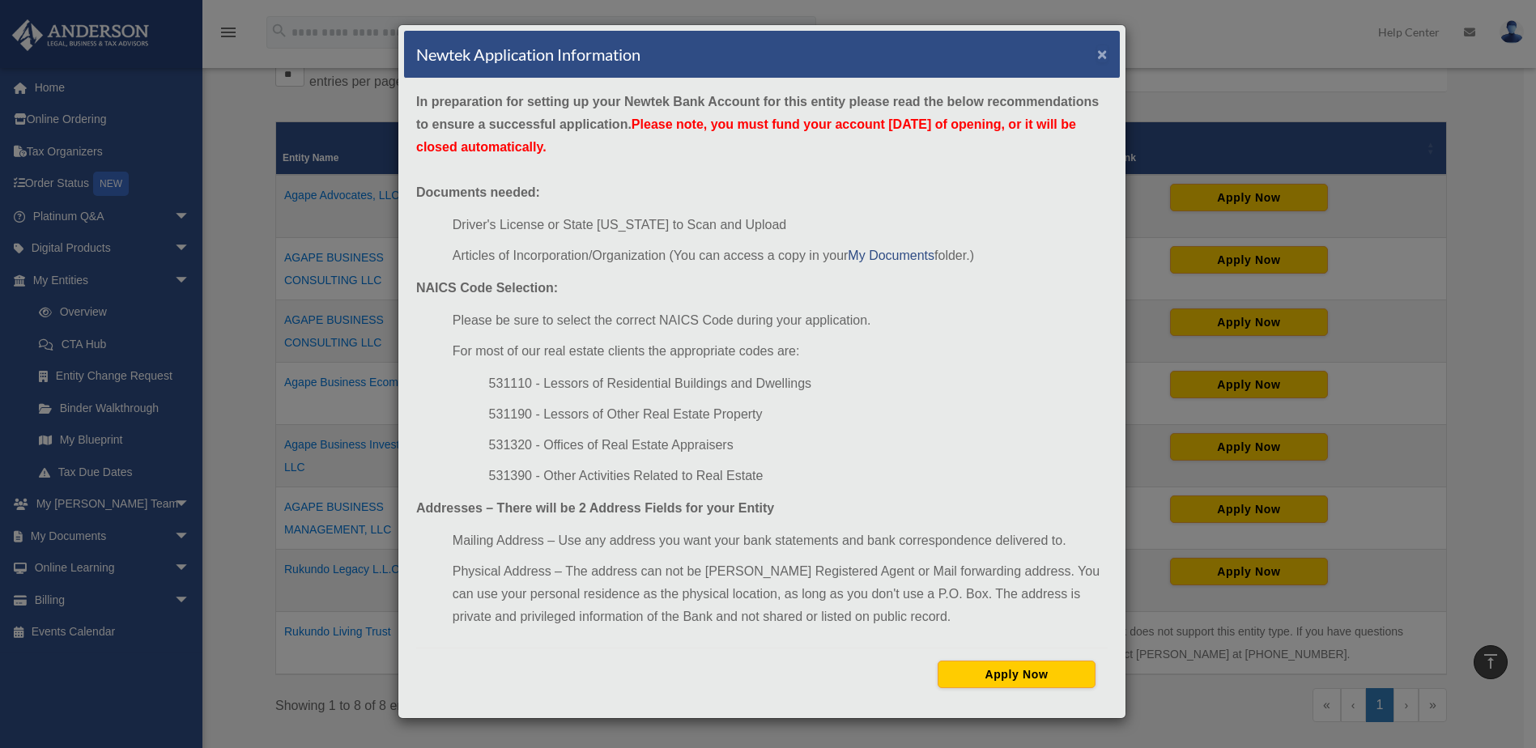
click at [1099, 52] on button "×" at bounding box center [1102, 53] width 11 height 17
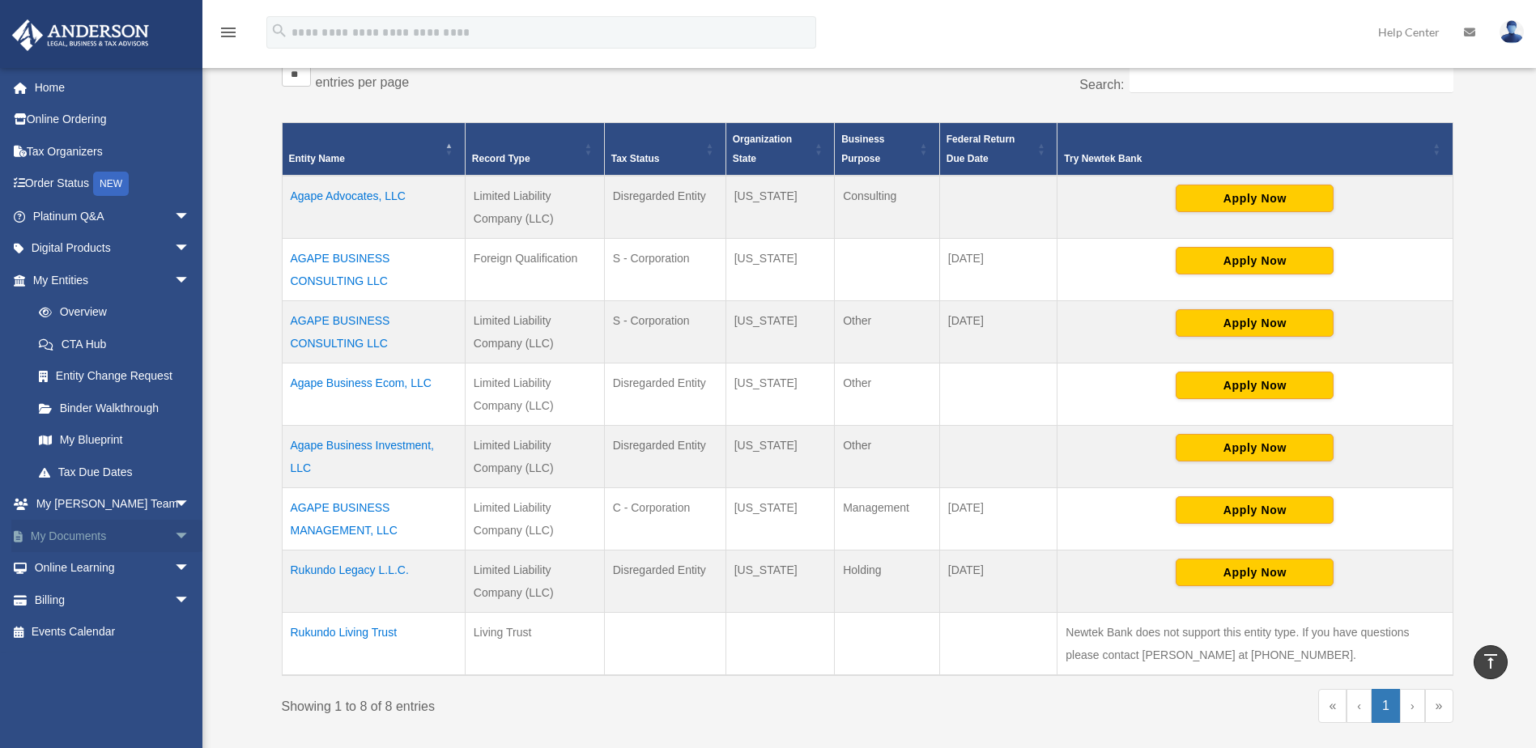
click at [174, 531] on span "arrow_drop_down" at bounding box center [190, 536] width 32 height 33
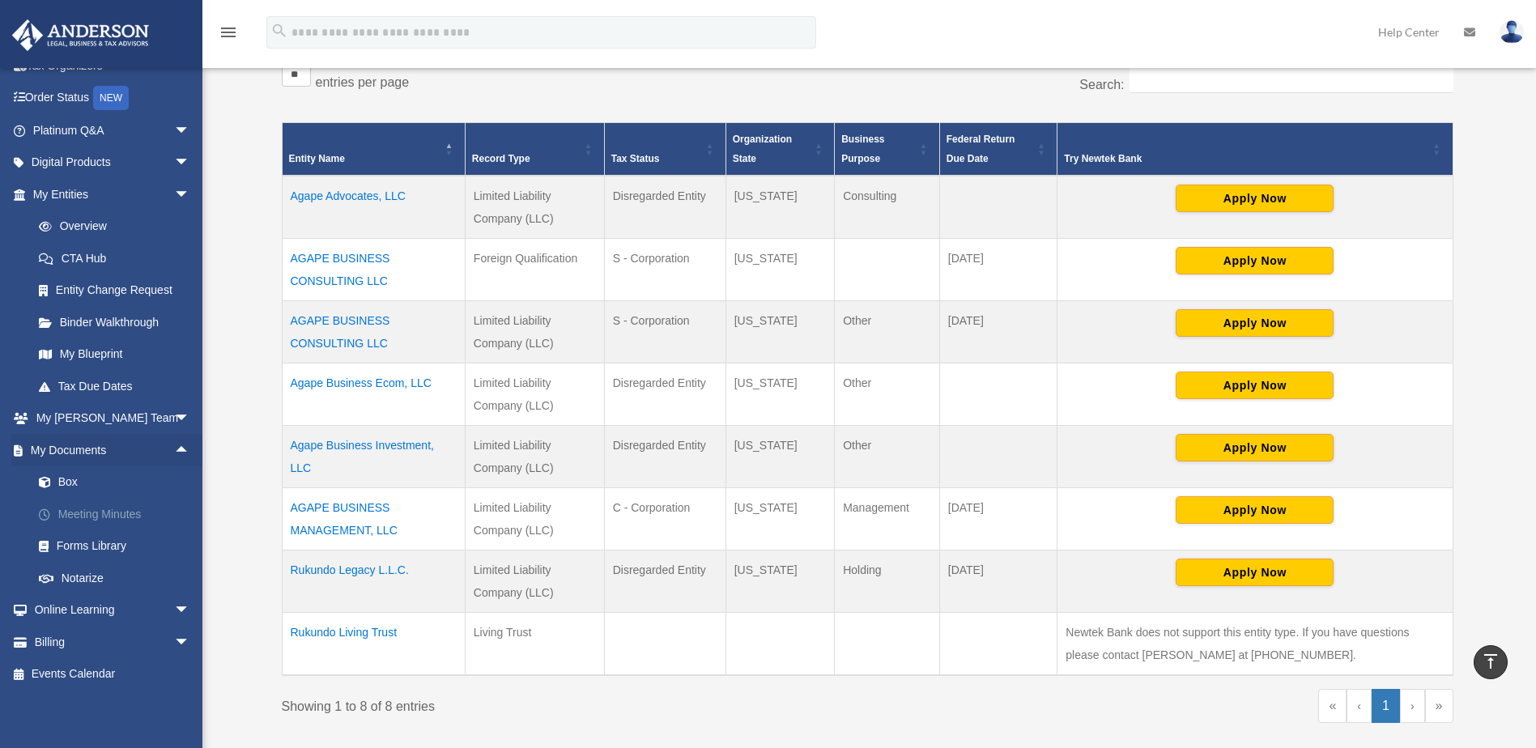
click at [99, 512] on link "Meeting Minutes" at bounding box center [119, 514] width 192 height 32
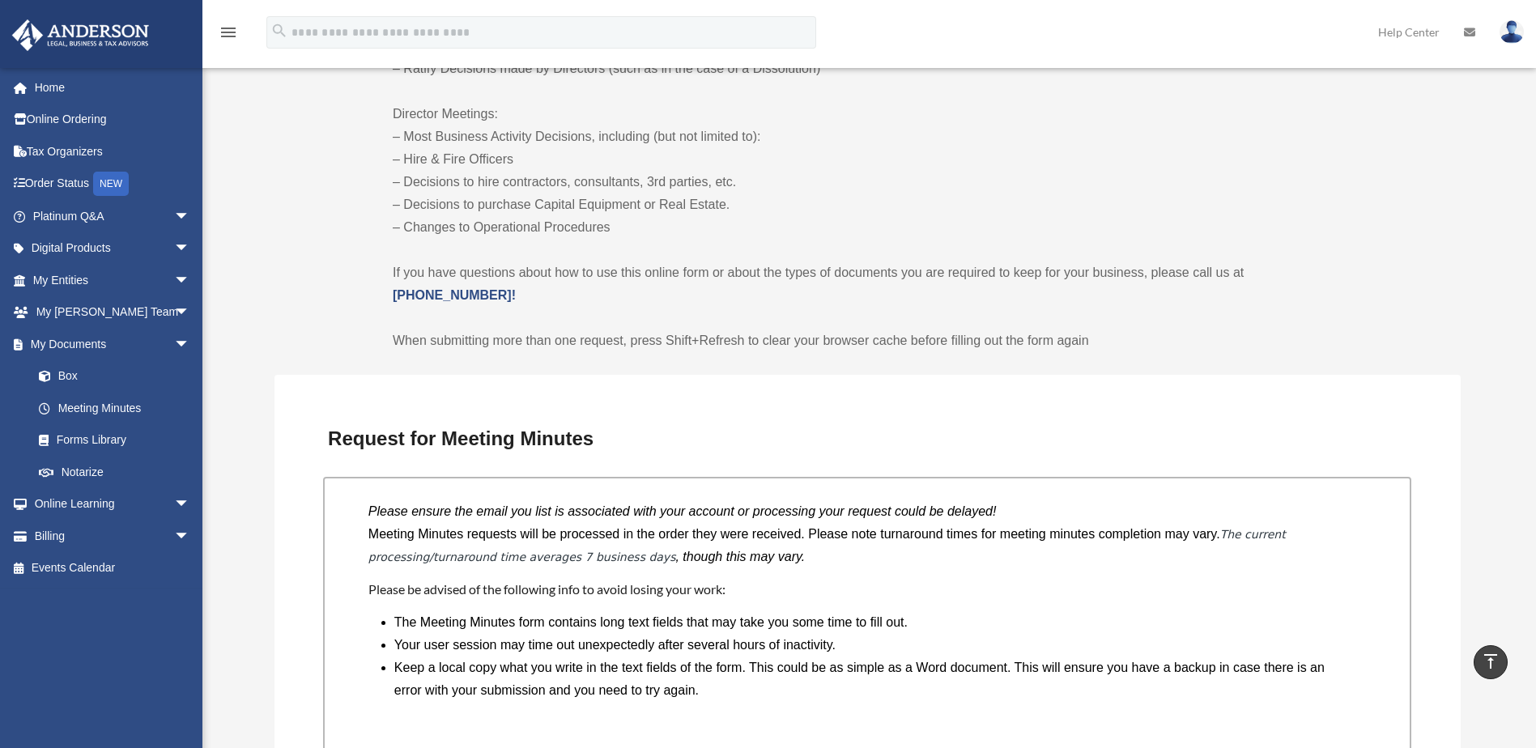
scroll to position [972, 0]
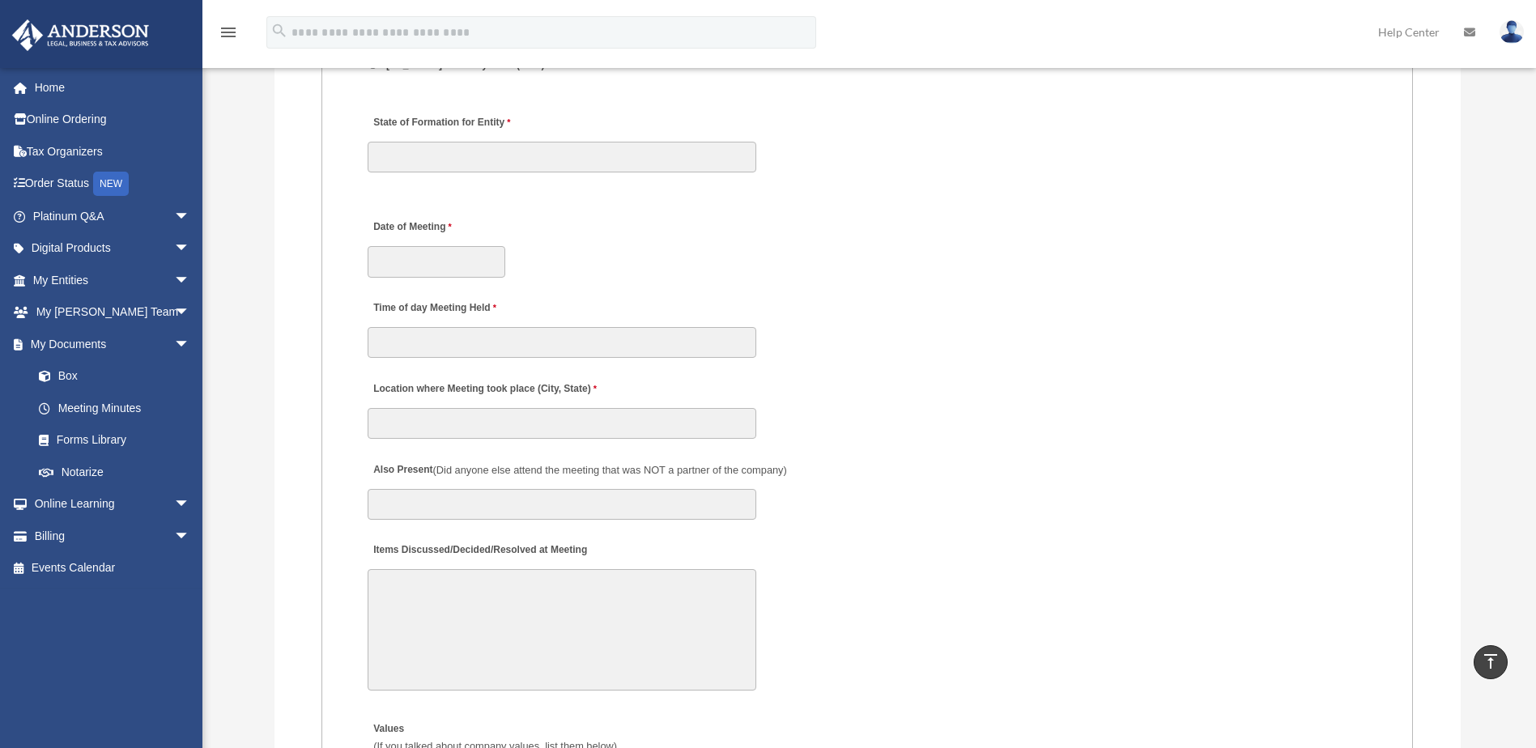
scroll to position [2322, 0]
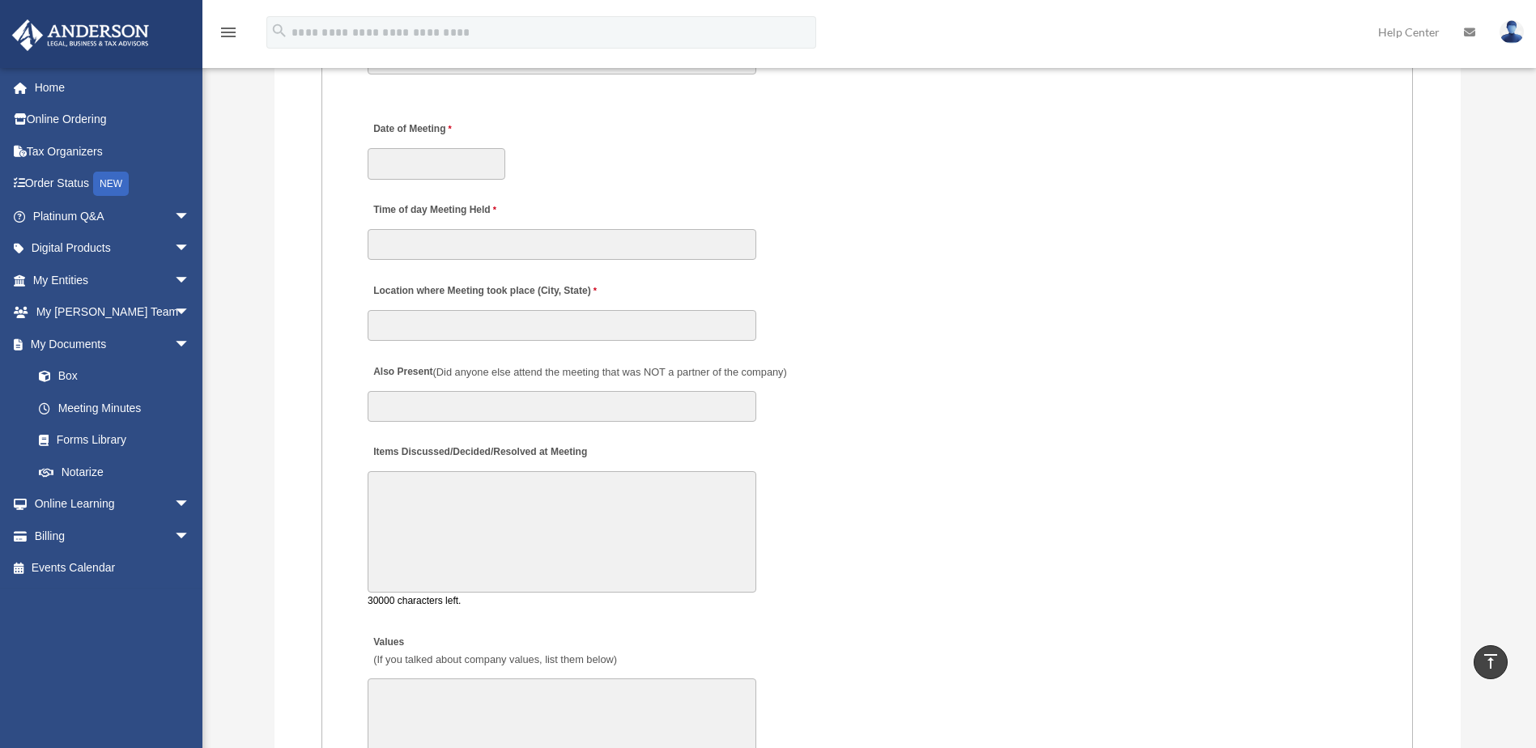
click at [547, 495] on textarea "Items Discussed/Decided/Resolved at Meeting" at bounding box center [562, 531] width 389 height 121
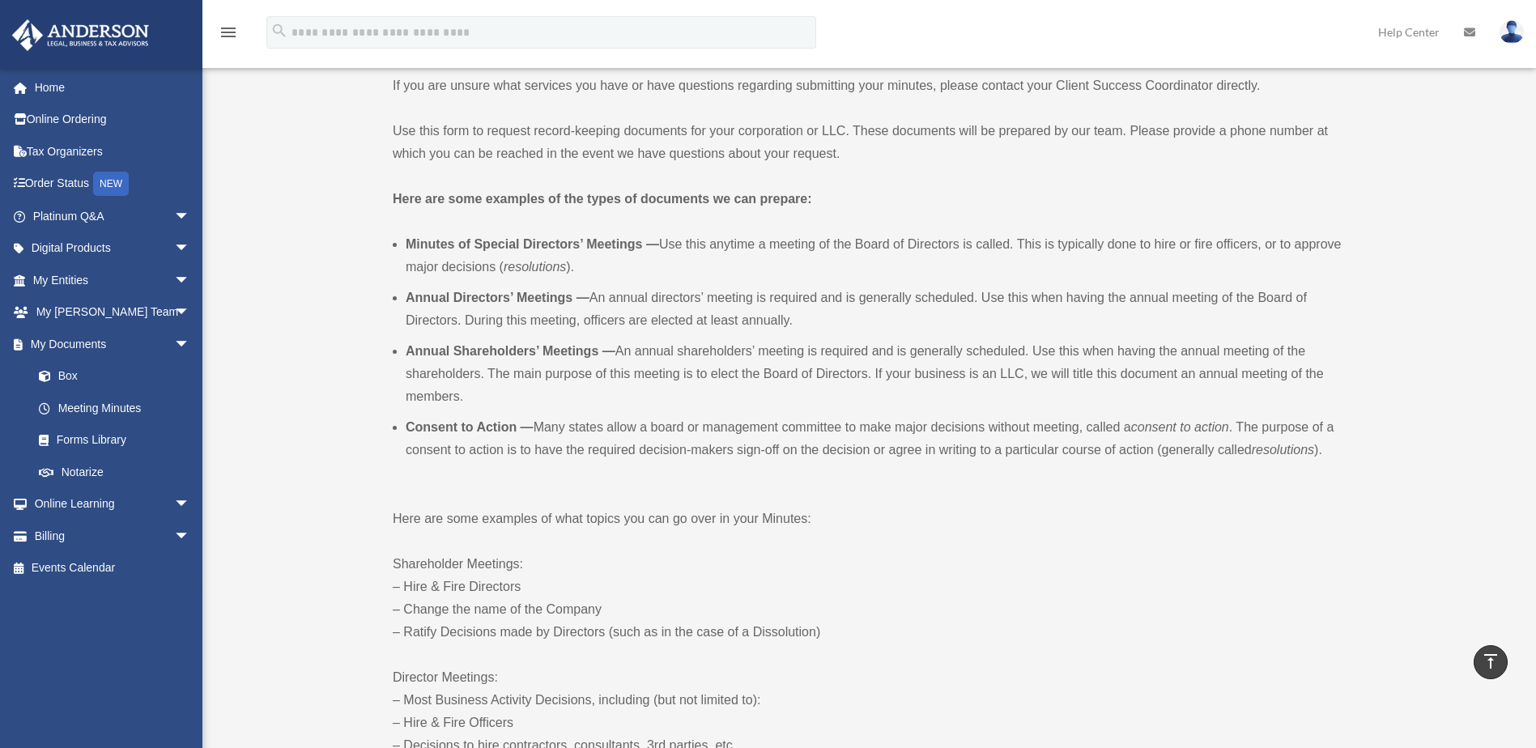
scroll to position [0, 0]
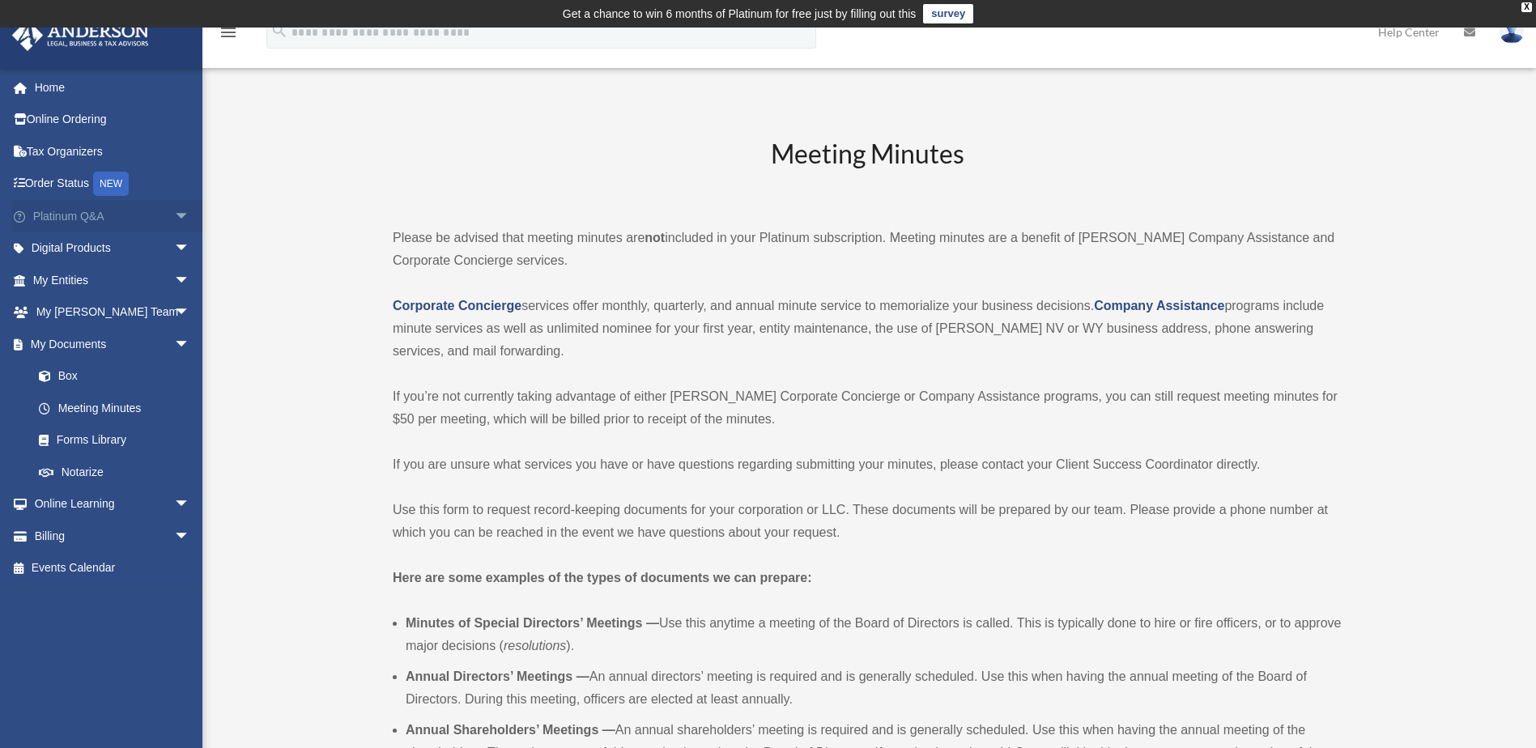
click at [59, 216] on link "Platinum Q&A arrow_drop_down" at bounding box center [112, 216] width 203 height 32
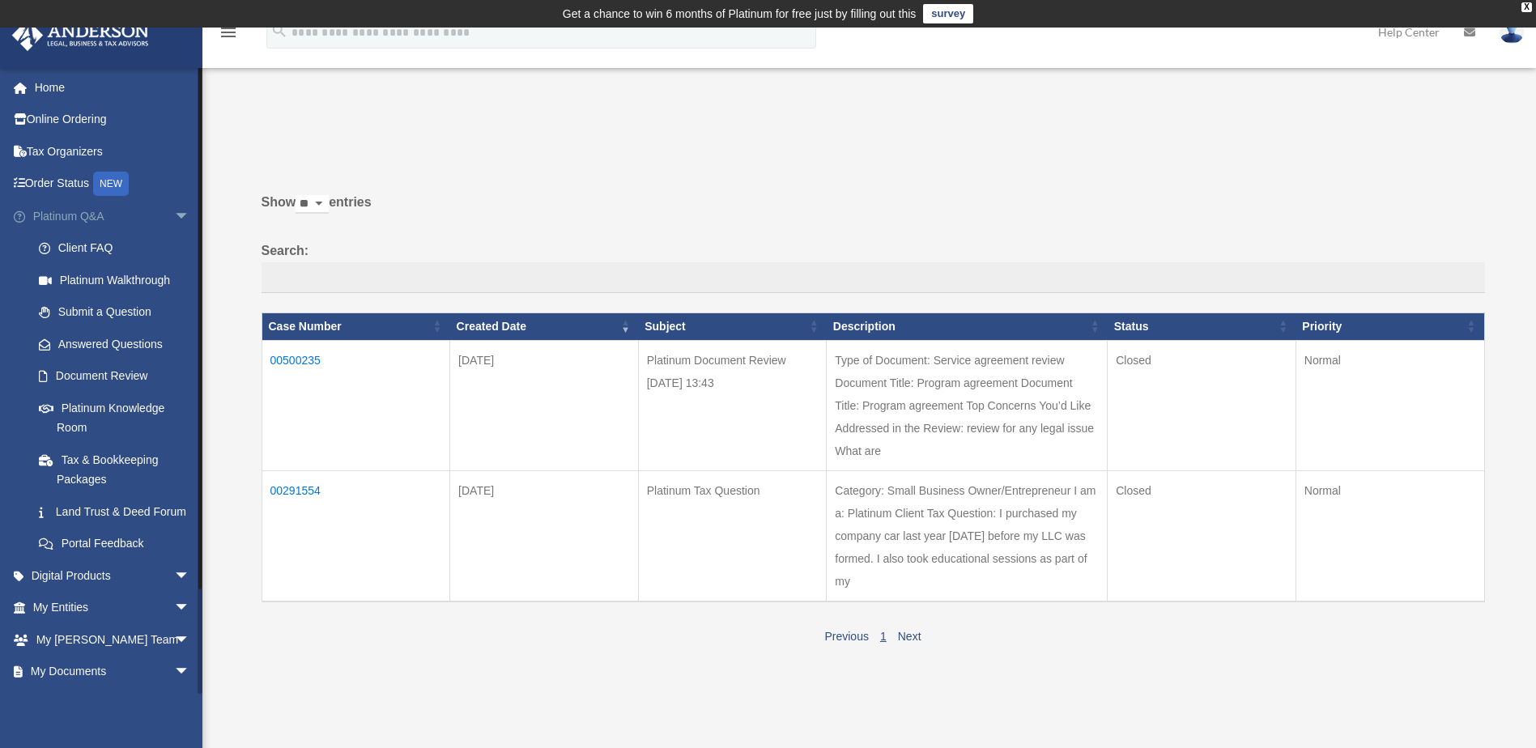
click at [174, 215] on span "arrow_drop_down" at bounding box center [190, 216] width 32 height 33
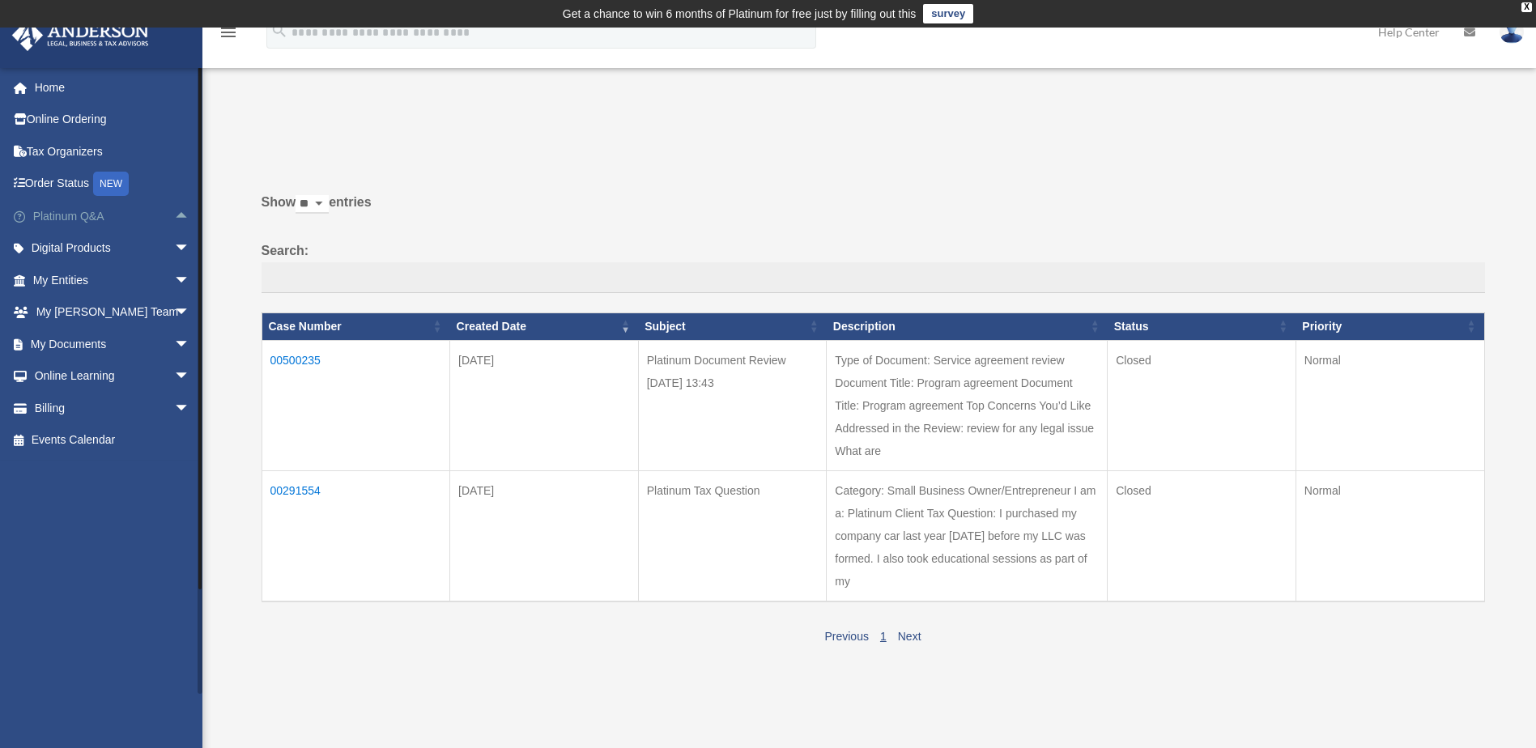
click at [174, 212] on span "arrow_drop_up" at bounding box center [190, 216] width 32 height 33
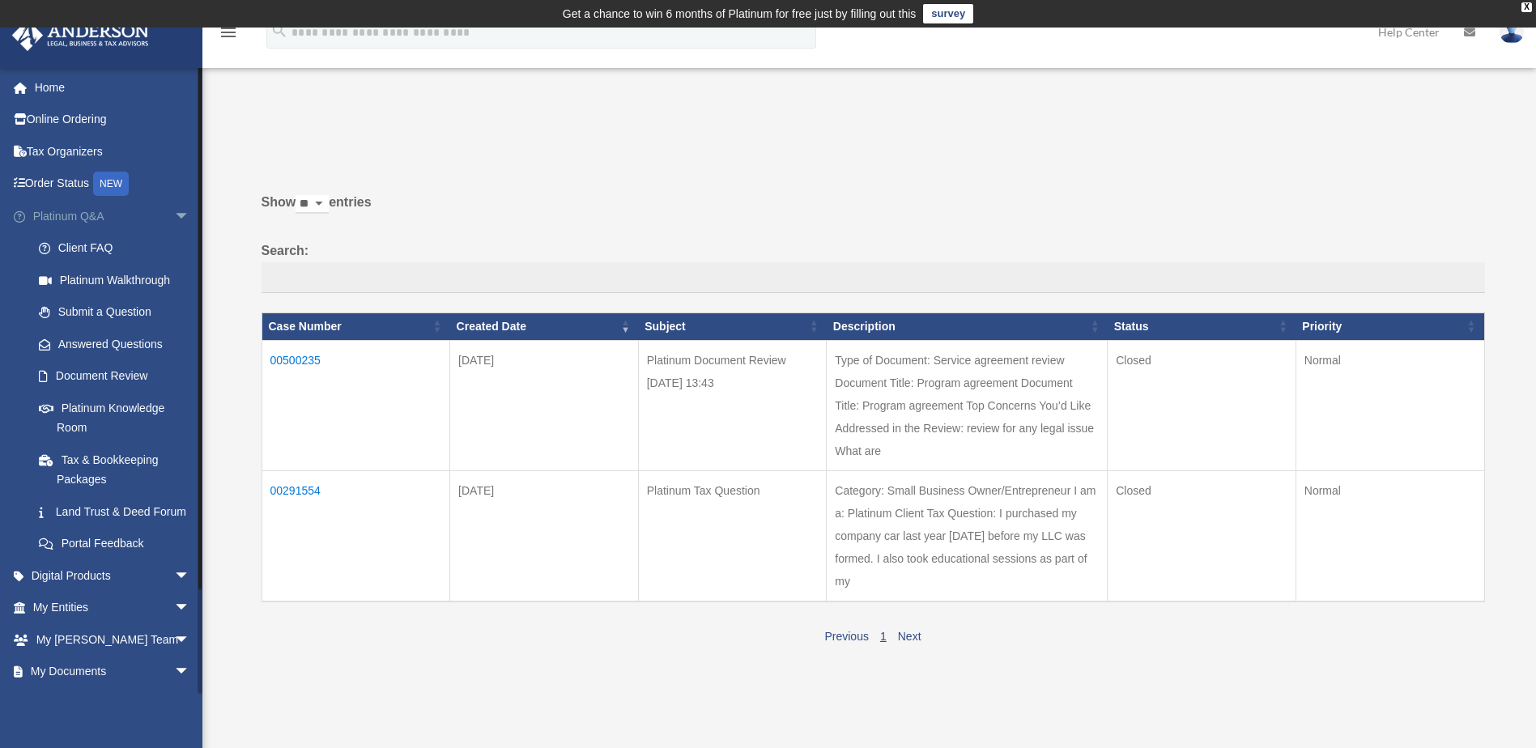
click at [174, 210] on span "arrow_drop_down" at bounding box center [190, 216] width 32 height 33
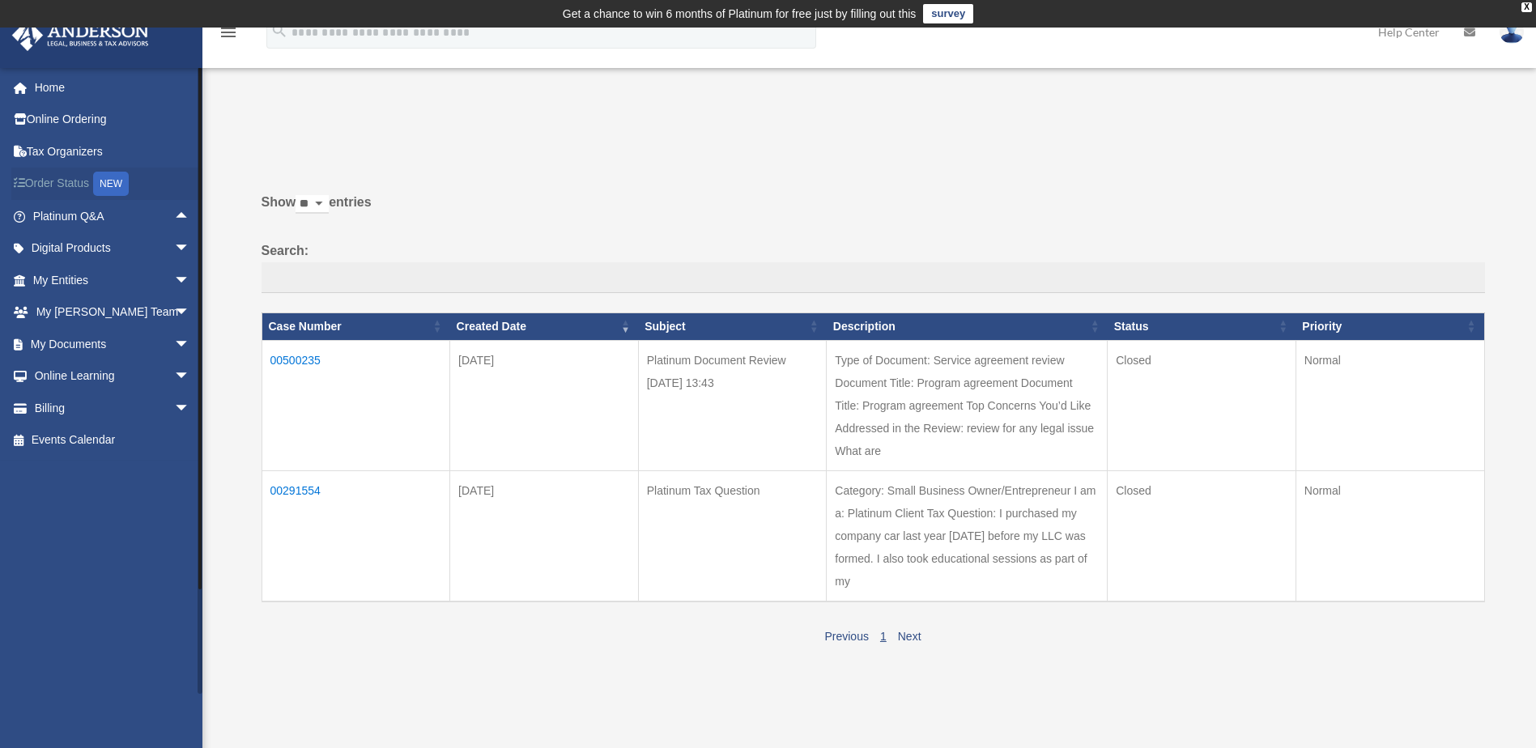
click at [49, 181] on link "Order Status NEW" at bounding box center [112, 184] width 203 height 33
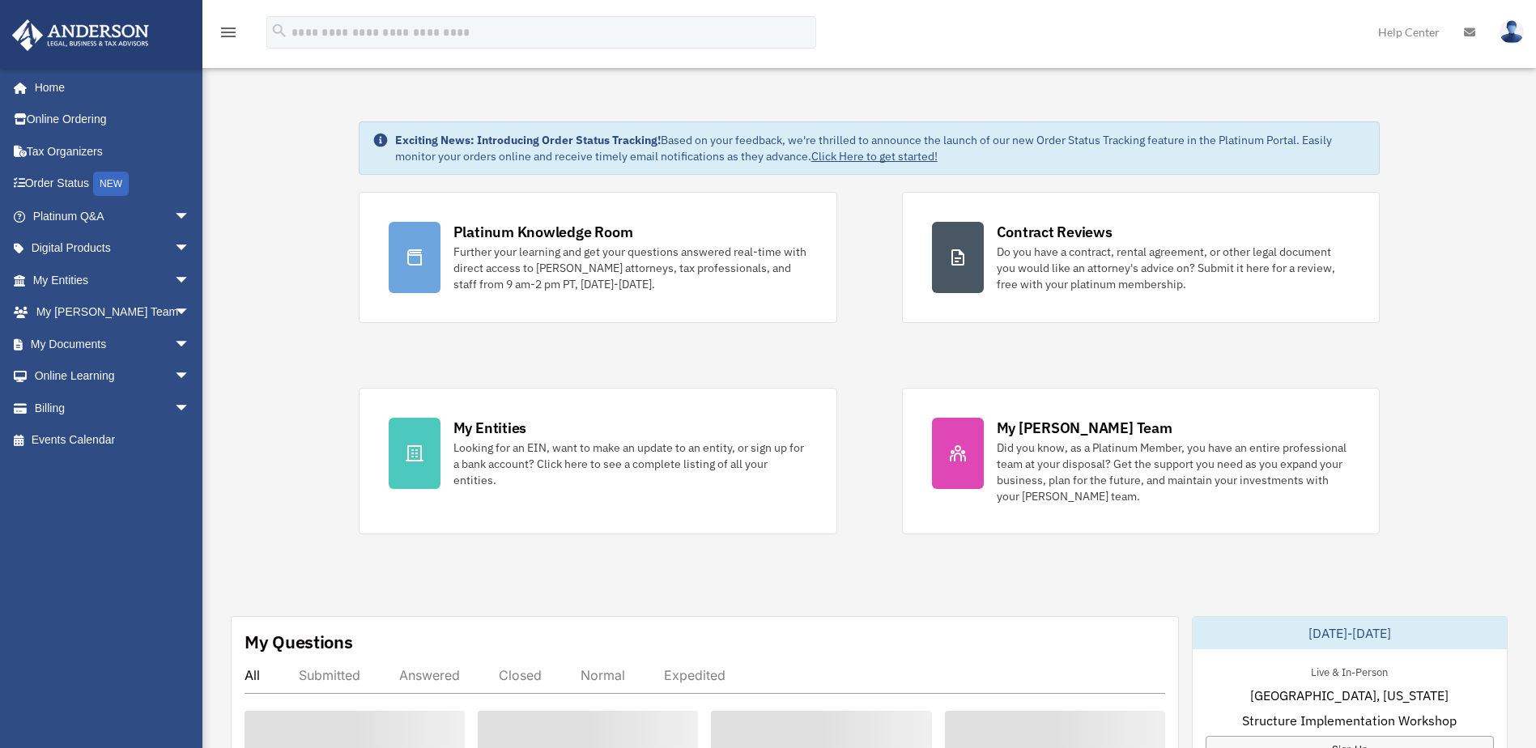
click at [97, 30] on img at bounding box center [80, 35] width 147 height 32
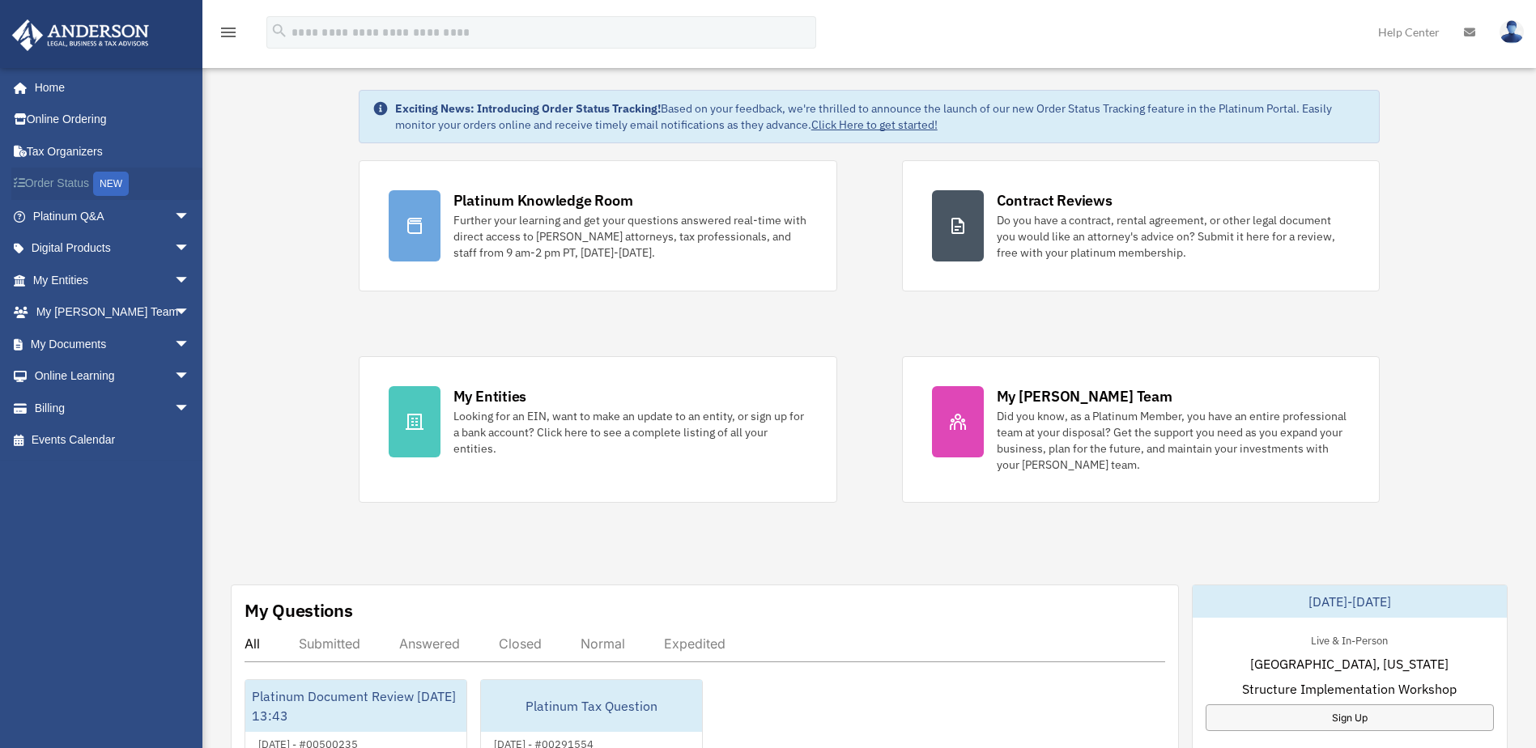
scroll to position [81, 0]
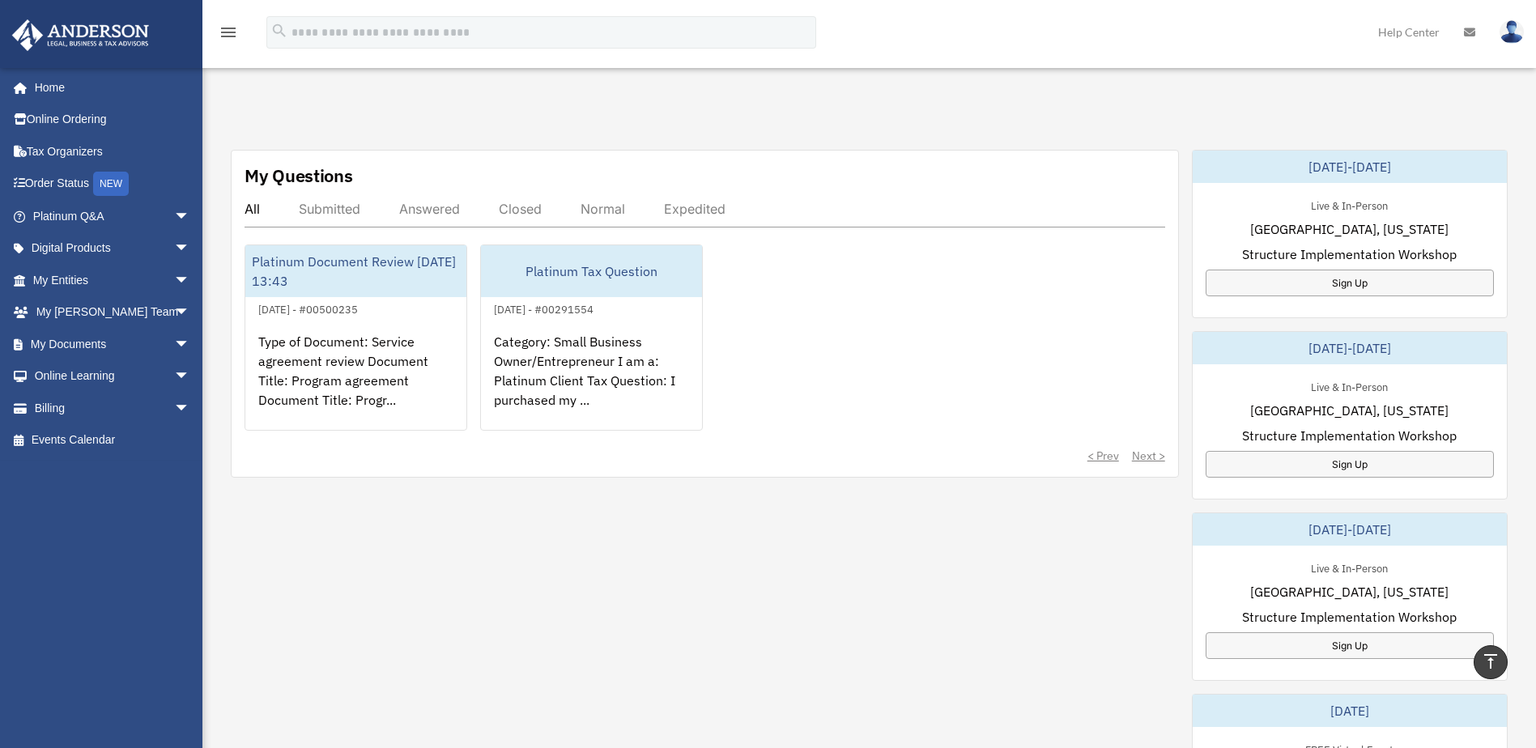
scroll to position [170, 0]
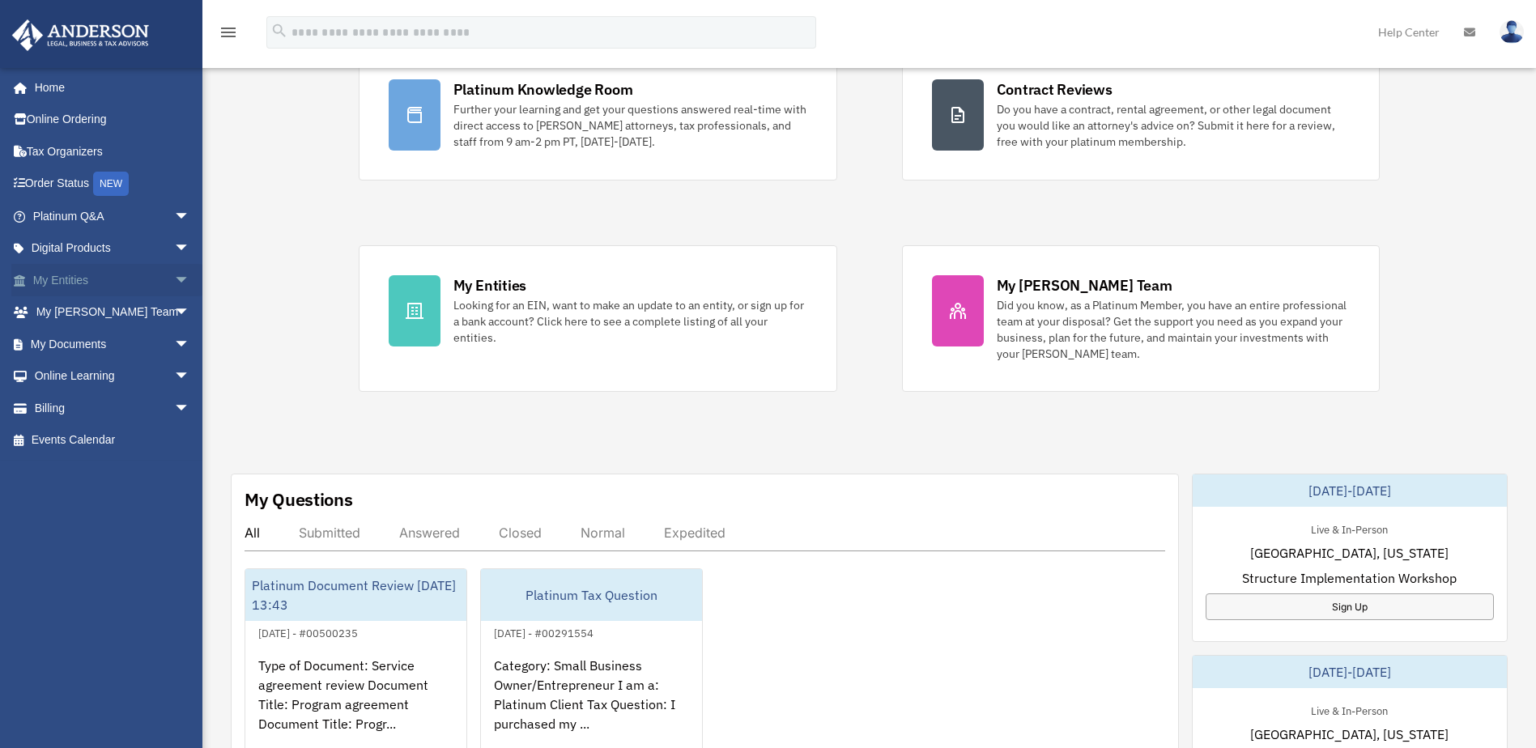
click at [174, 279] on span "arrow_drop_down" at bounding box center [190, 280] width 32 height 33
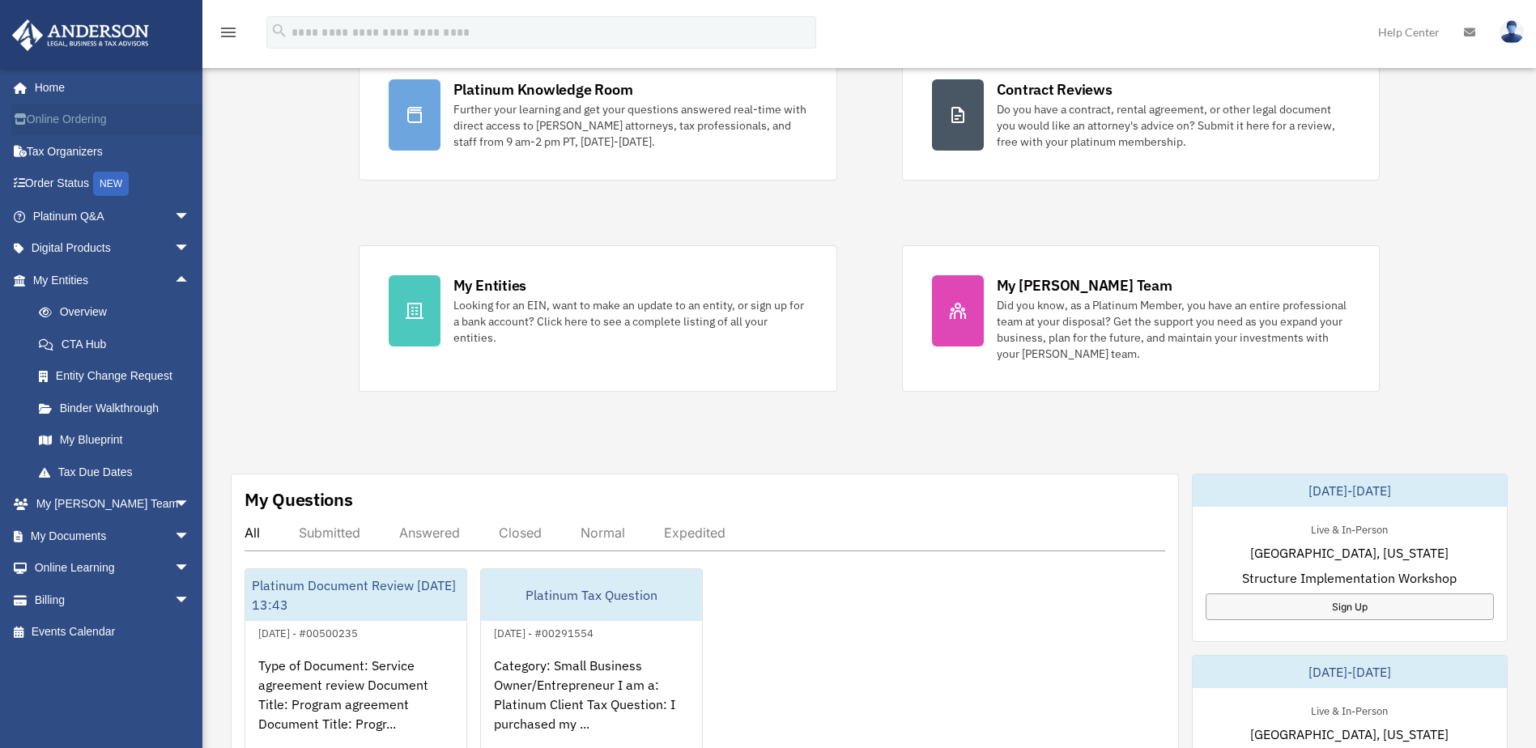
click at [62, 115] on link "Online Ordering" at bounding box center [112, 120] width 203 height 32
